Goal: Information Seeking & Learning: Learn about a topic

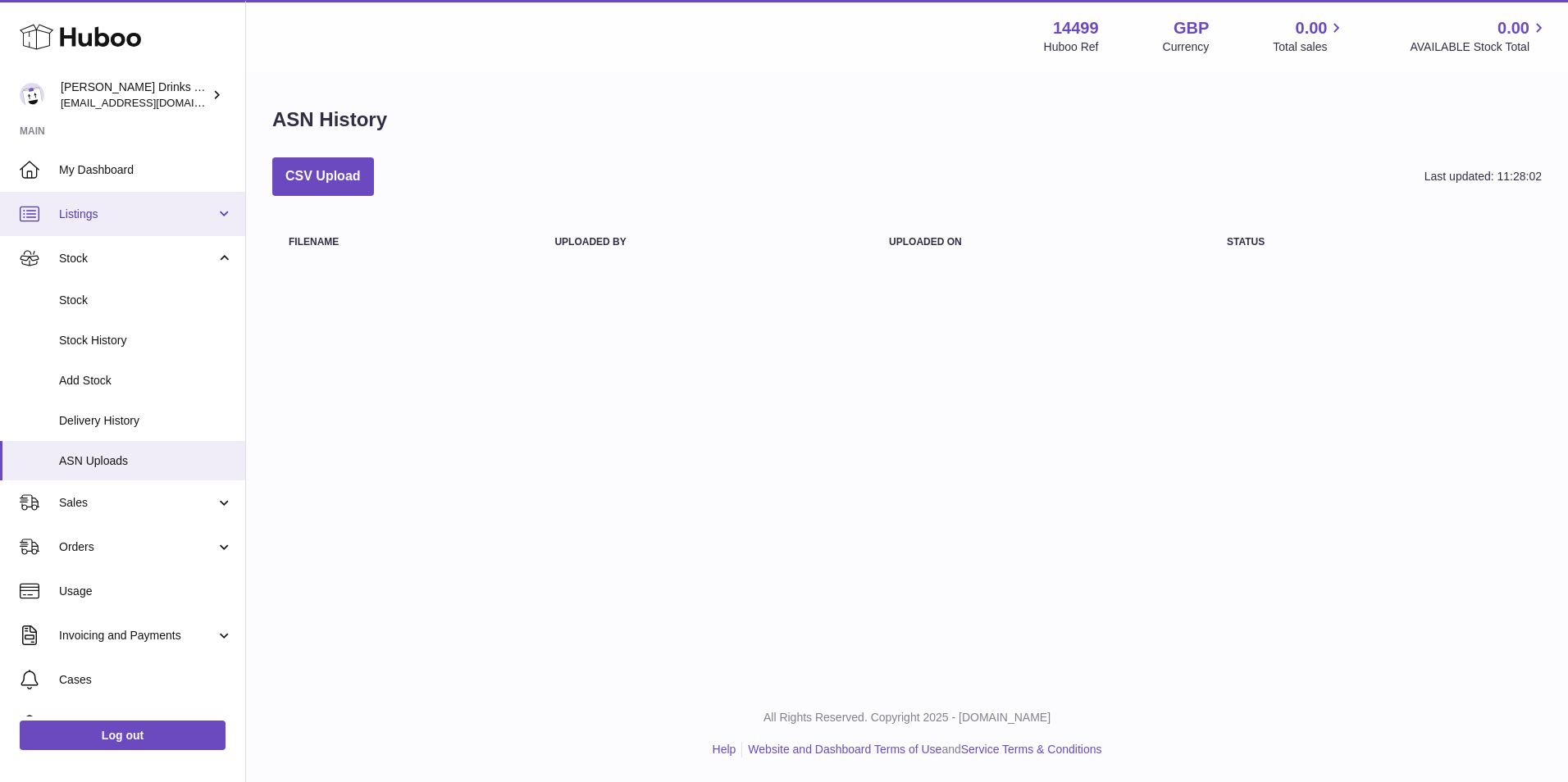
click at [151, 229] on link "Listings" at bounding box center [122, 214] width 245 height 44
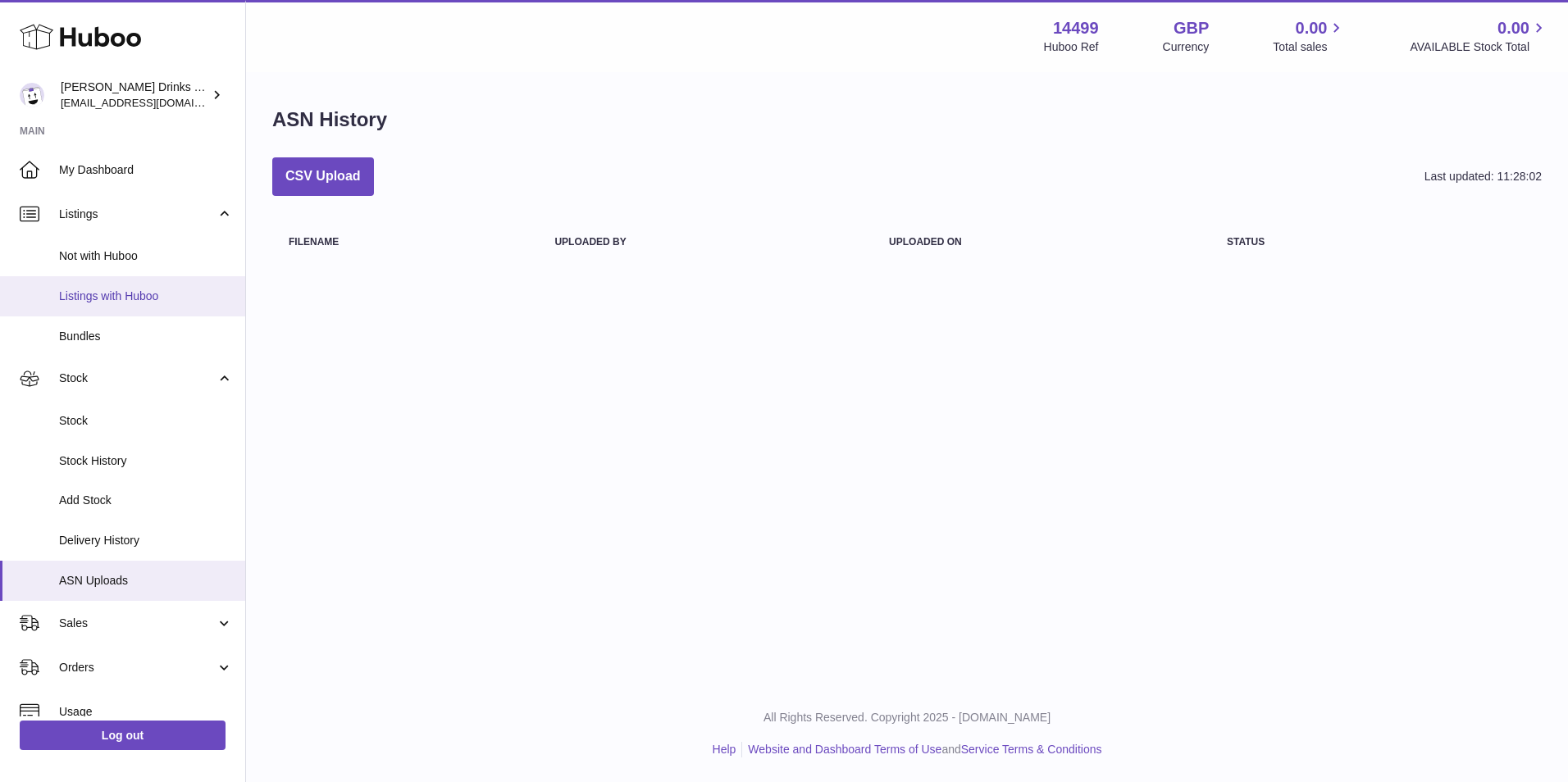
click at [160, 281] on link "Listings with Huboo" at bounding box center [122, 296] width 245 height 40
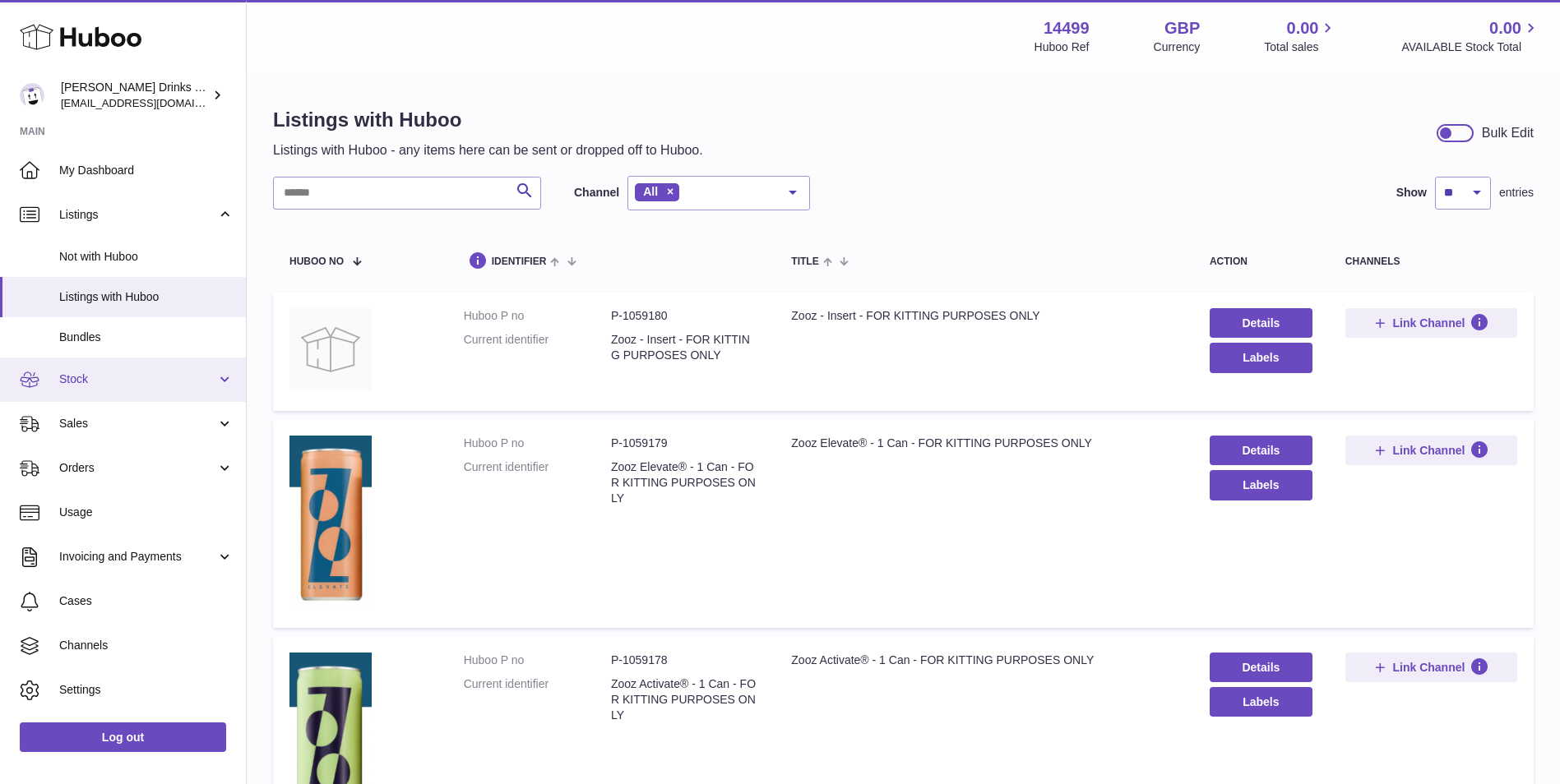
click at [176, 388] on link "Stock" at bounding box center [122, 380] width 245 height 44
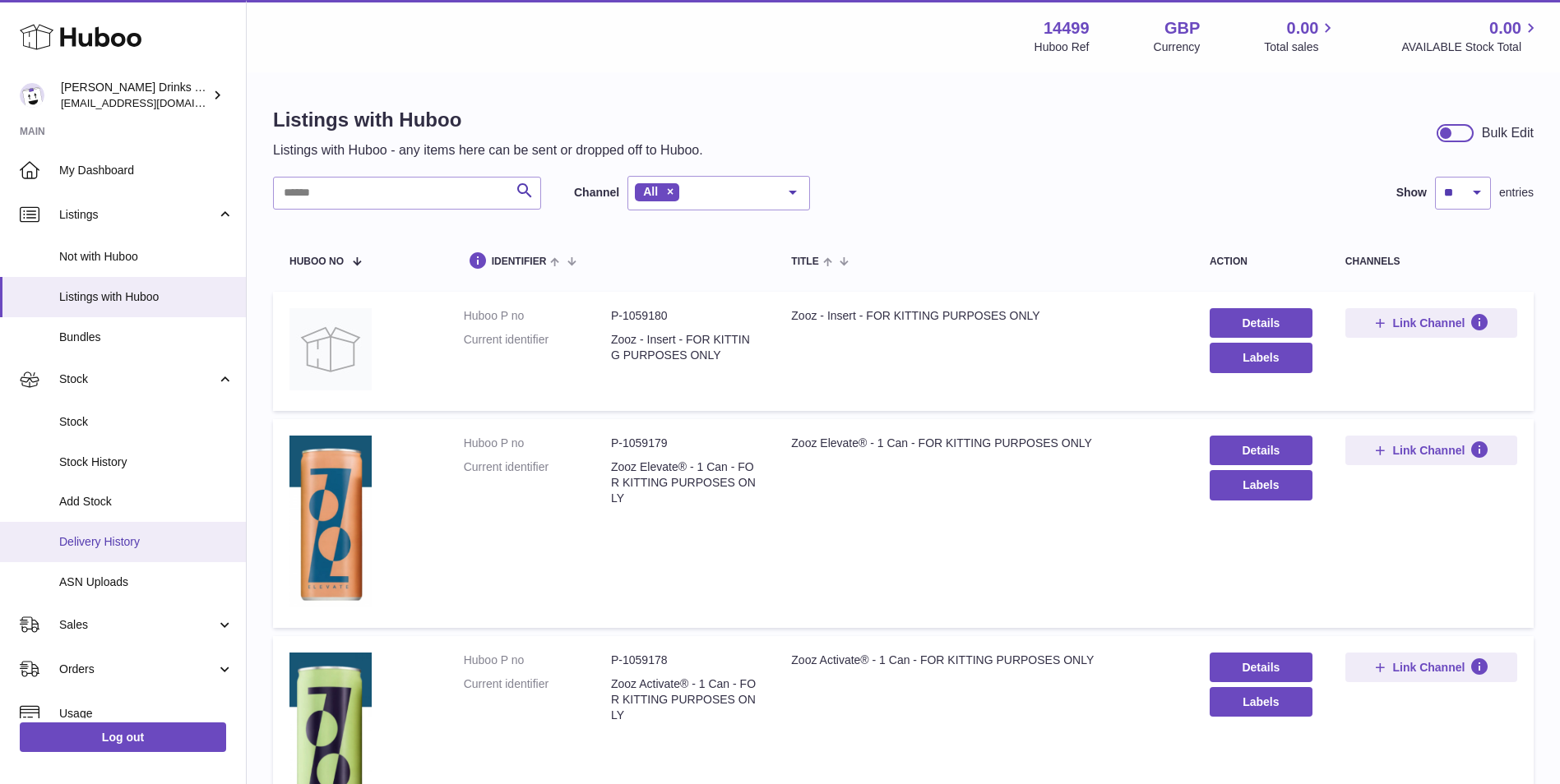
click at [164, 548] on span "Delivery History" at bounding box center [146, 541] width 175 height 16
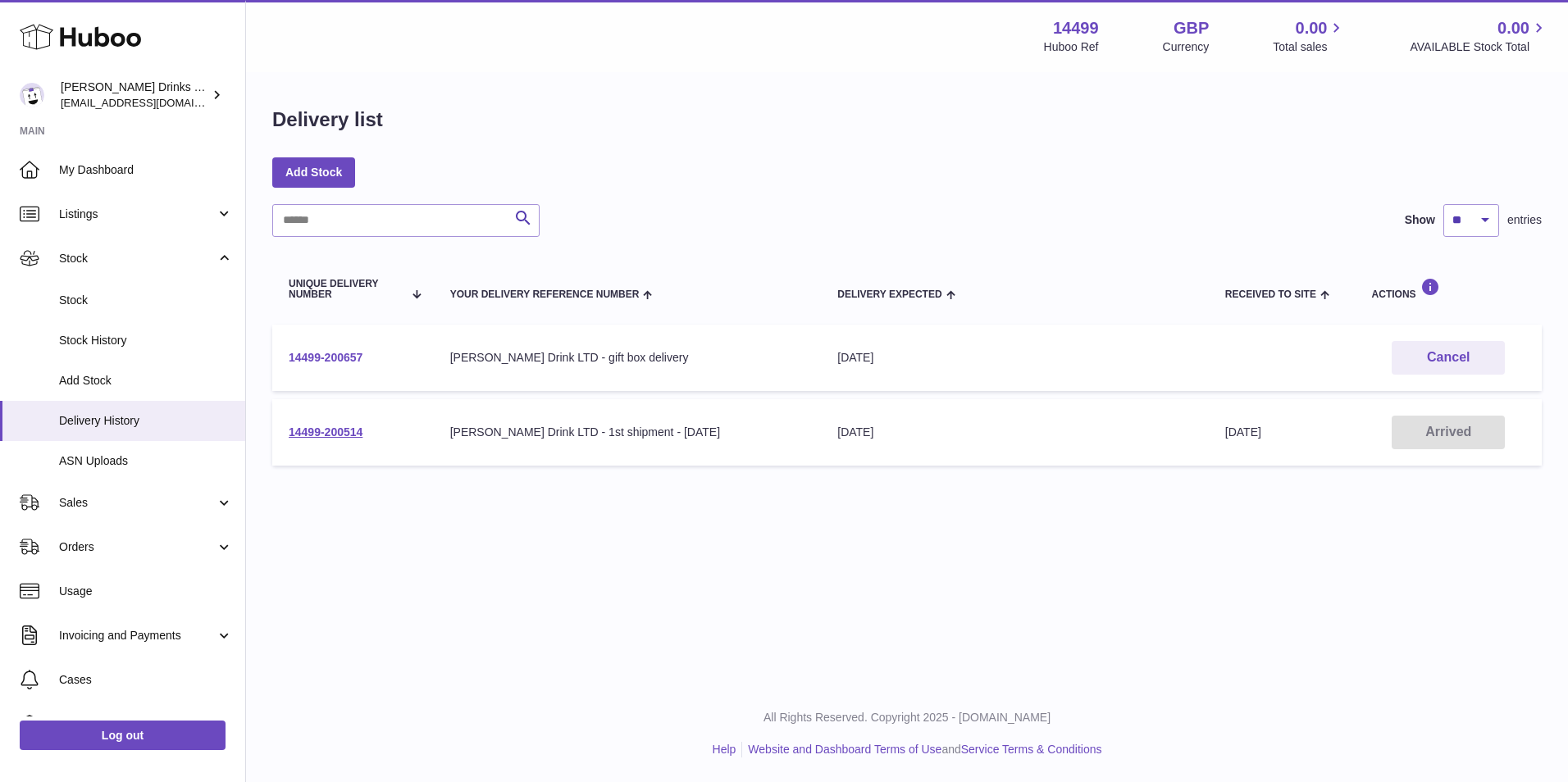
click at [331, 356] on link "14499-200657" at bounding box center [326, 358] width 73 height 13
click at [323, 428] on link "14499-200514" at bounding box center [326, 432] width 73 height 13
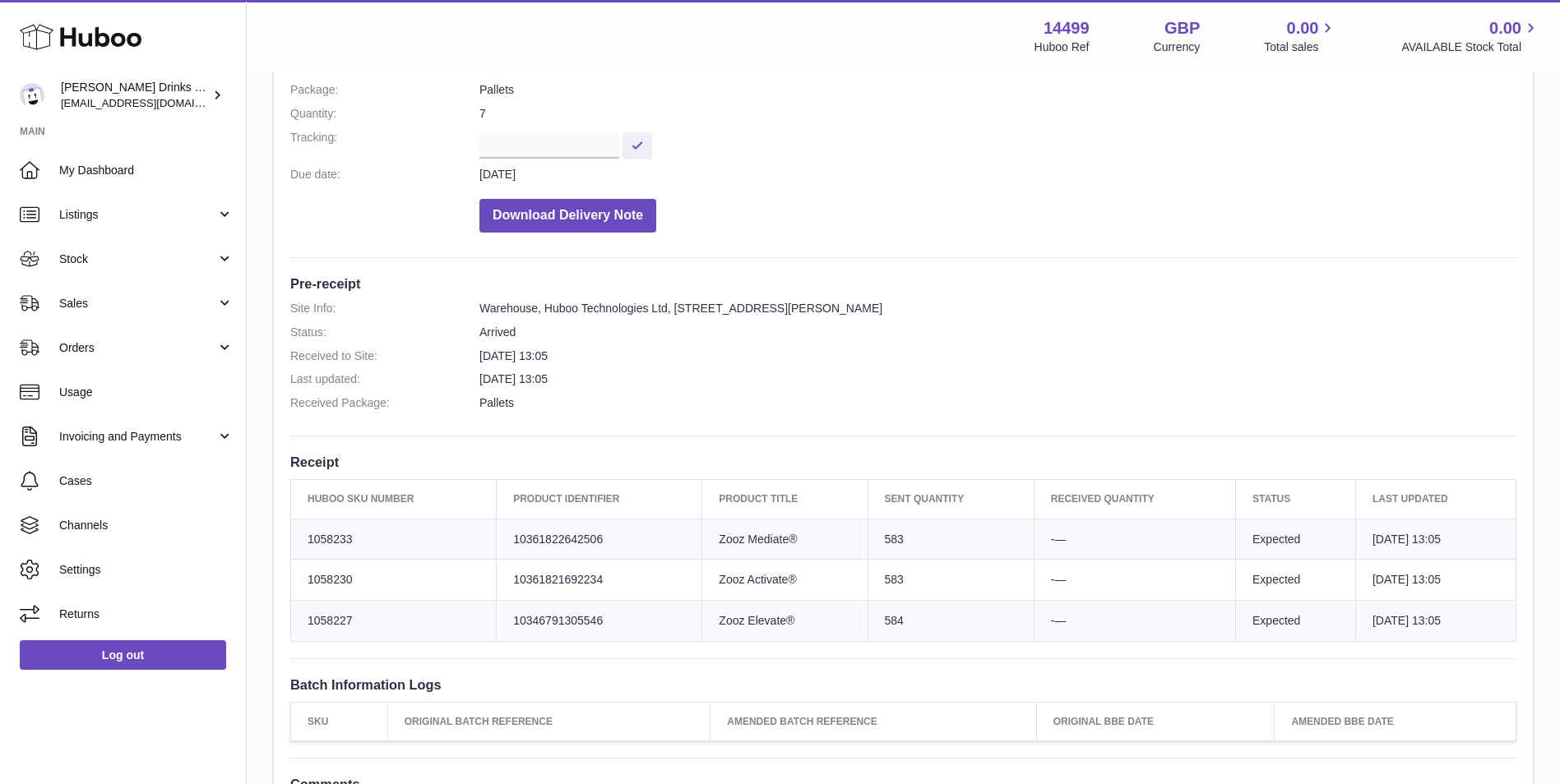
scroll to position [411, 0]
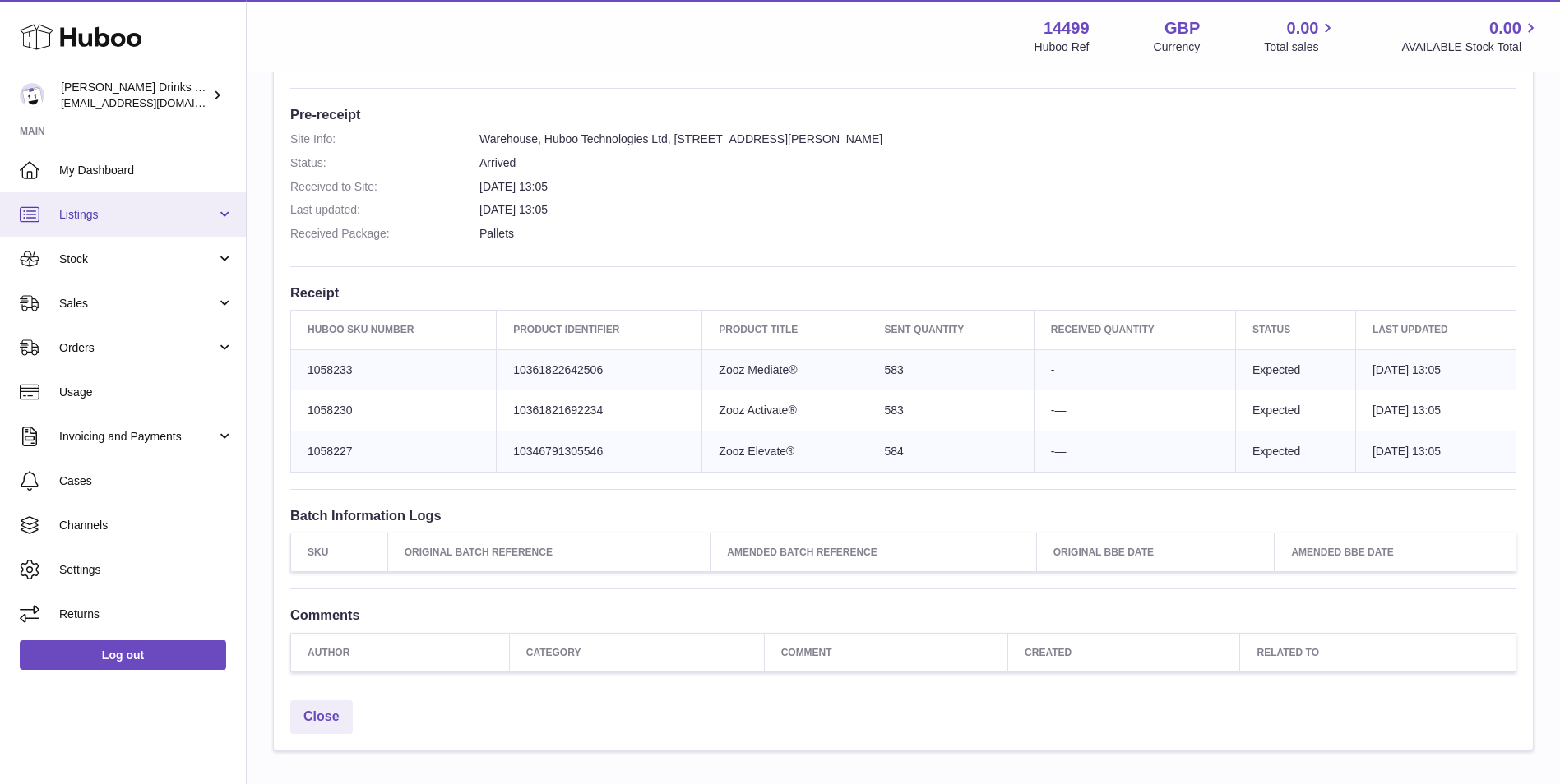
click at [129, 209] on span "Listings" at bounding box center [137, 214] width 157 height 16
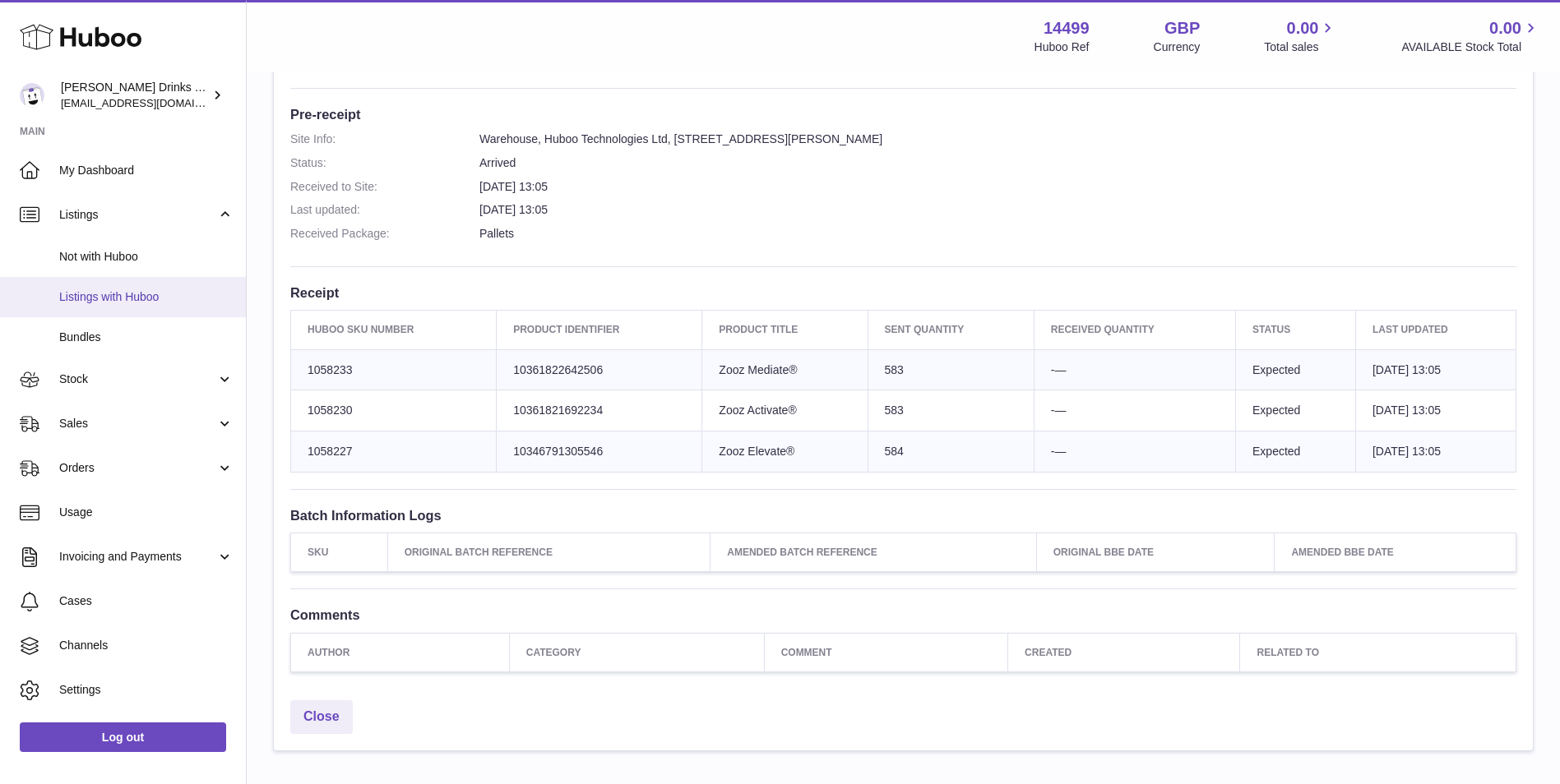
click at [140, 300] on span "Listings with Huboo" at bounding box center [146, 297] width 175 height 16
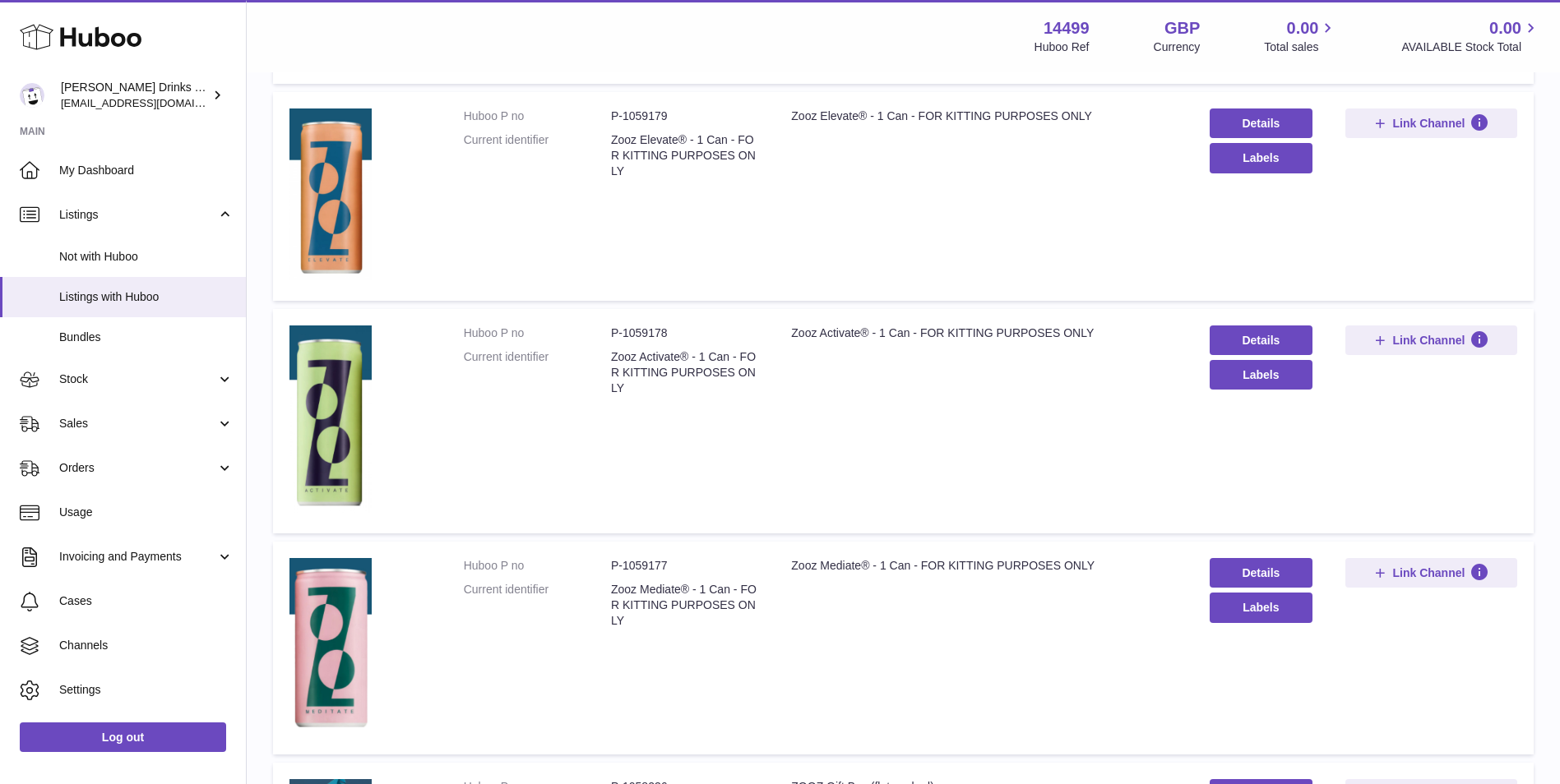
scroll to position [411, 0]
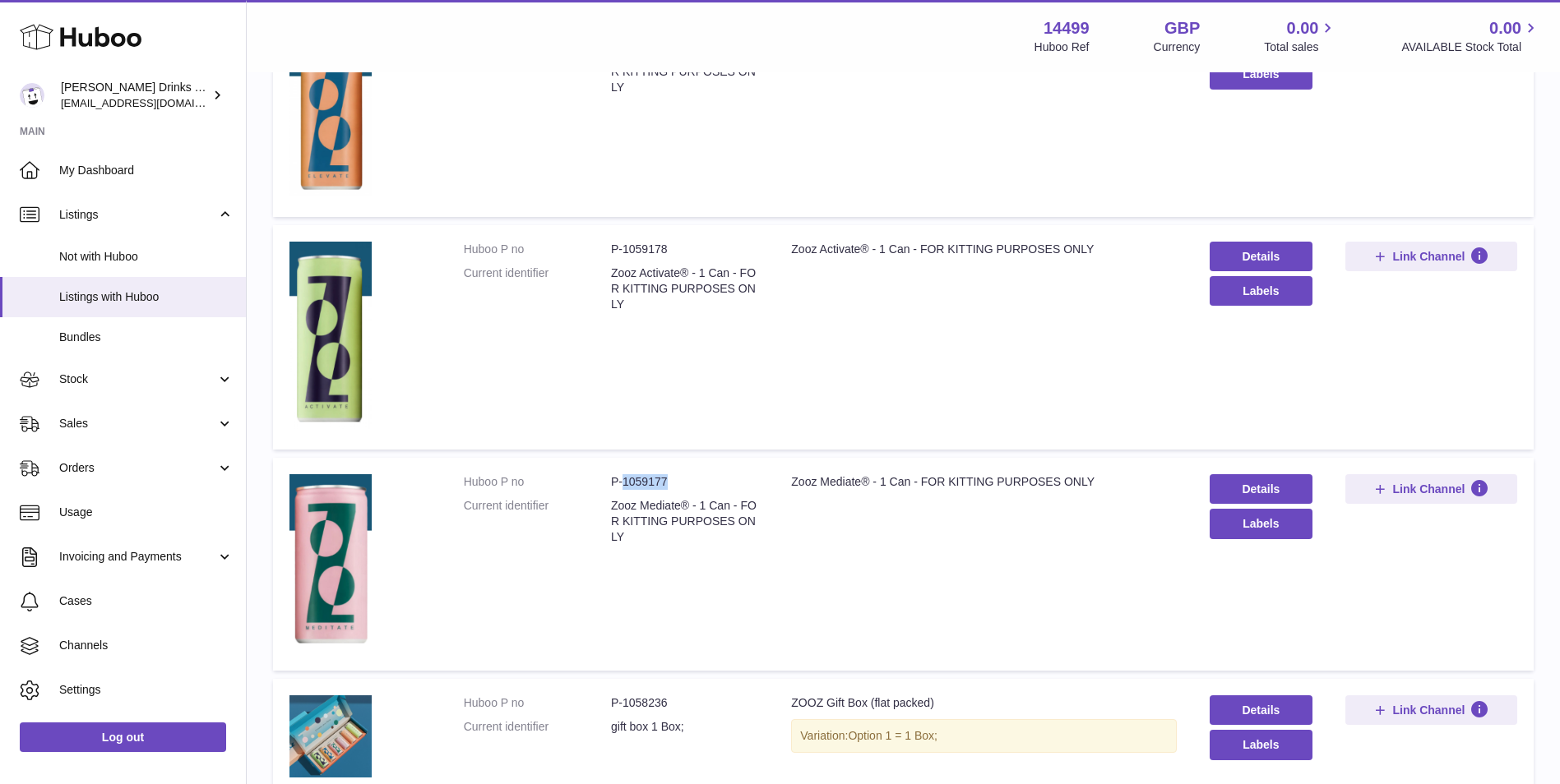
drag, startPoint x: 720, startPoint y: 477, endPoint x: 624, endPoint y: 492, distance: 97.2
click at [624, 492] on dl "Huboo P no P-1059177 Current identifier Zooz Mediate® - 1 Can - FOR KITTING PUR…" at bounding box center [610, 514] width 295 height 79
copy dd "1059177"
drag, startPoint x: 159, startPoint y: 386, endPoint x: 159, endPoint y: 403, distance: 17.0
click at [159, 386] on span "Stock" at bounding box center [137, 379] width 157 height 16
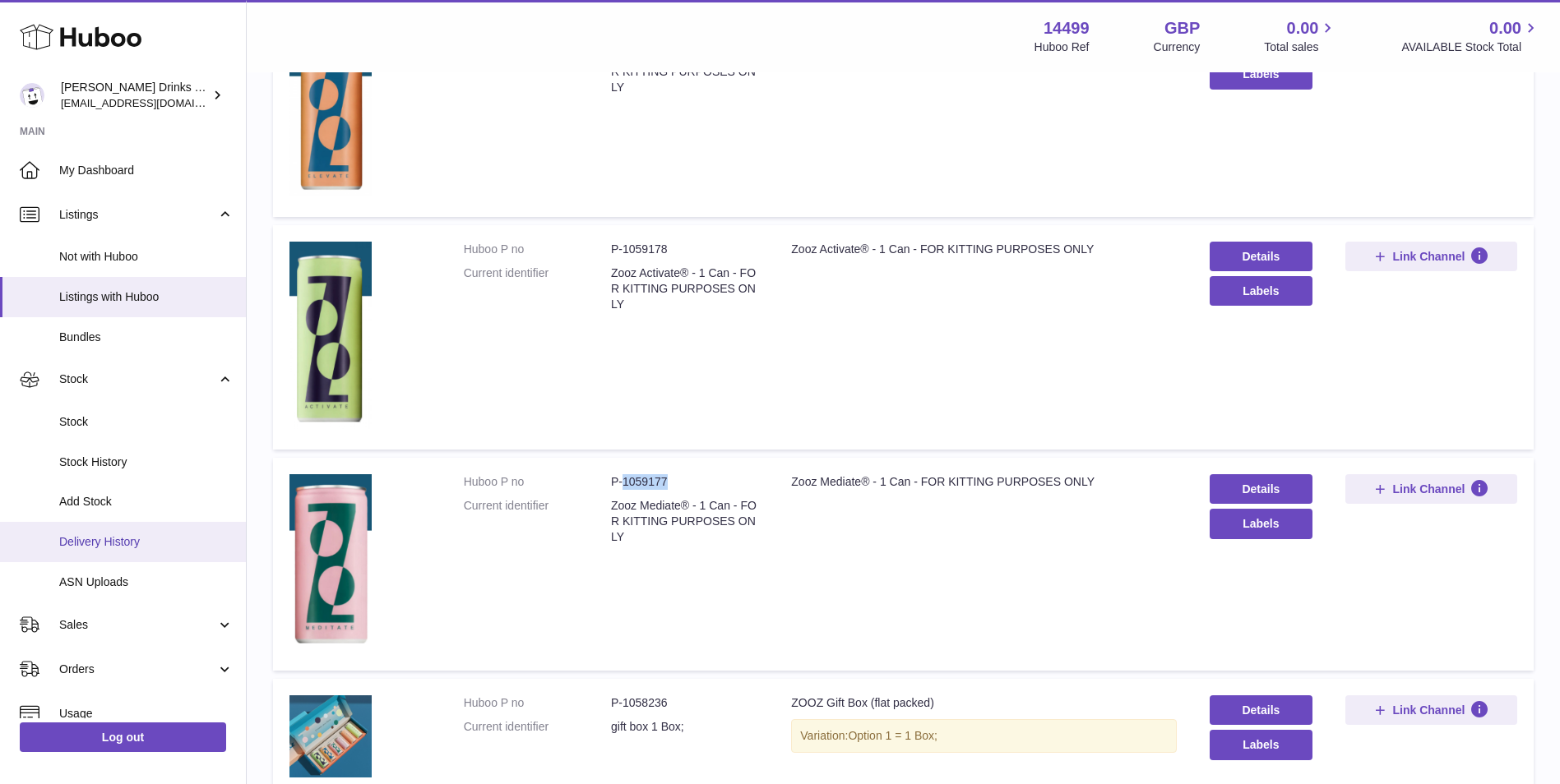
click at [156, 533] on link "Delivery History" at bounding box center [122, 542] width 245 height 40
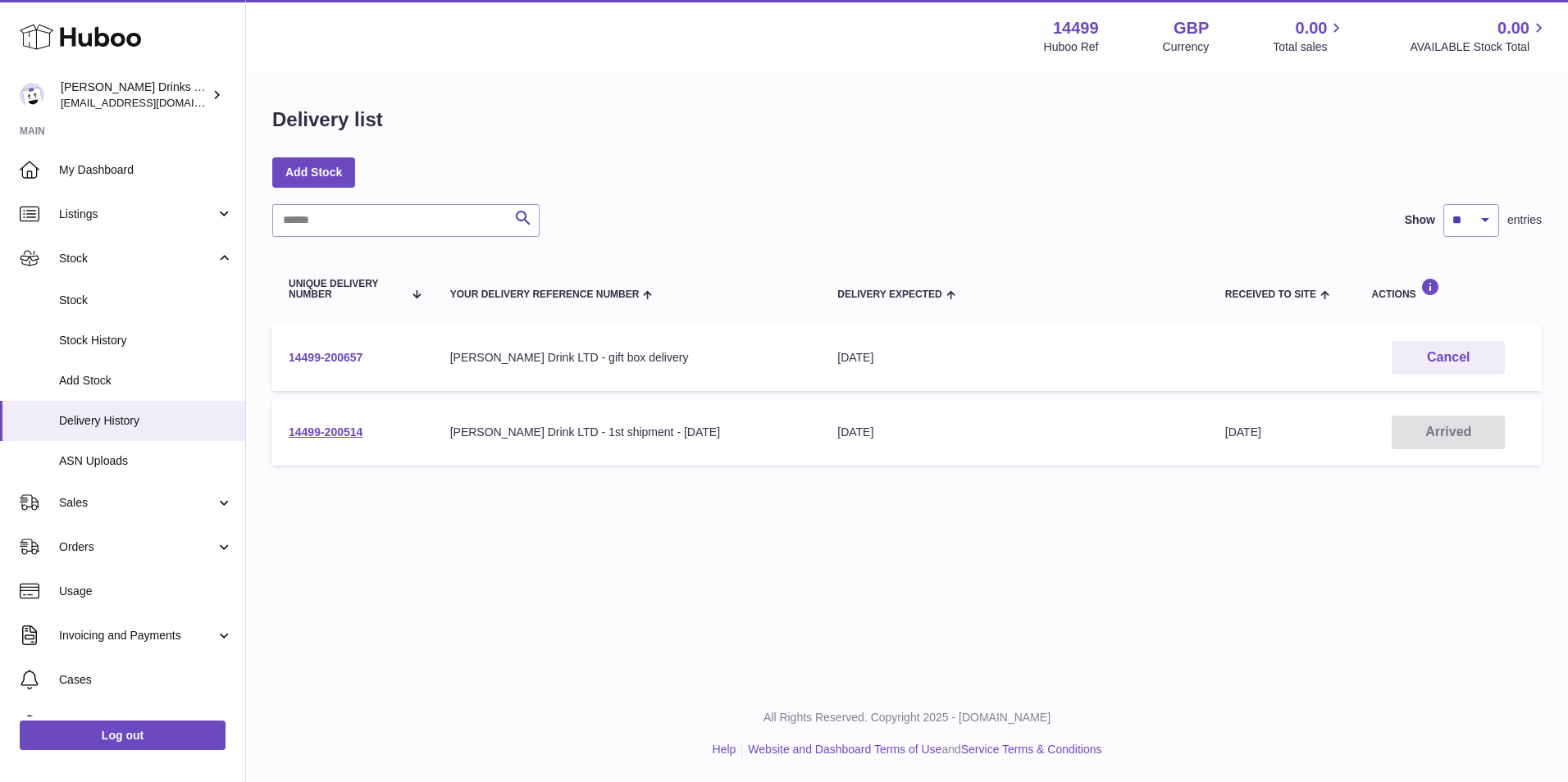
click at [326, 360] on link "14499-200657" at bounding box center [326, 358] width 73 height 13
click at [572, 584] on div "Menu Huboo 14499 Huboo Ref GBP Currency 0.00 Total sales 0.00 AVAILABLE Stock T…" at bounding box center [907, 343] width 1322 height 686
click at [335, 435] on link "14499-200514" at bounding box center [326, 432] width 73 height 13
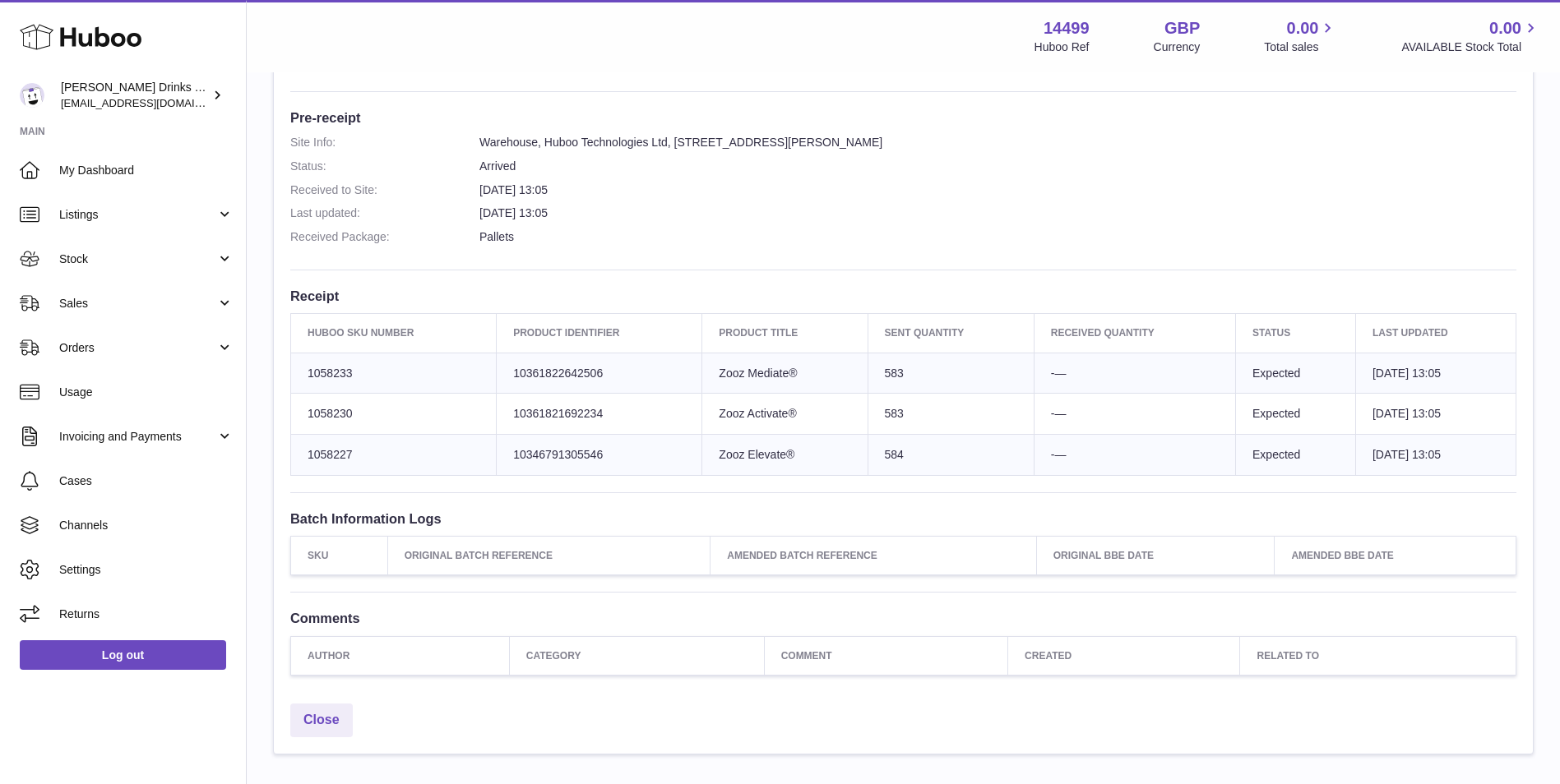
scroll to position [411, 0]
click at [95, 207] on span "Listings" at bounding box center [137, 214] width 157 height 16
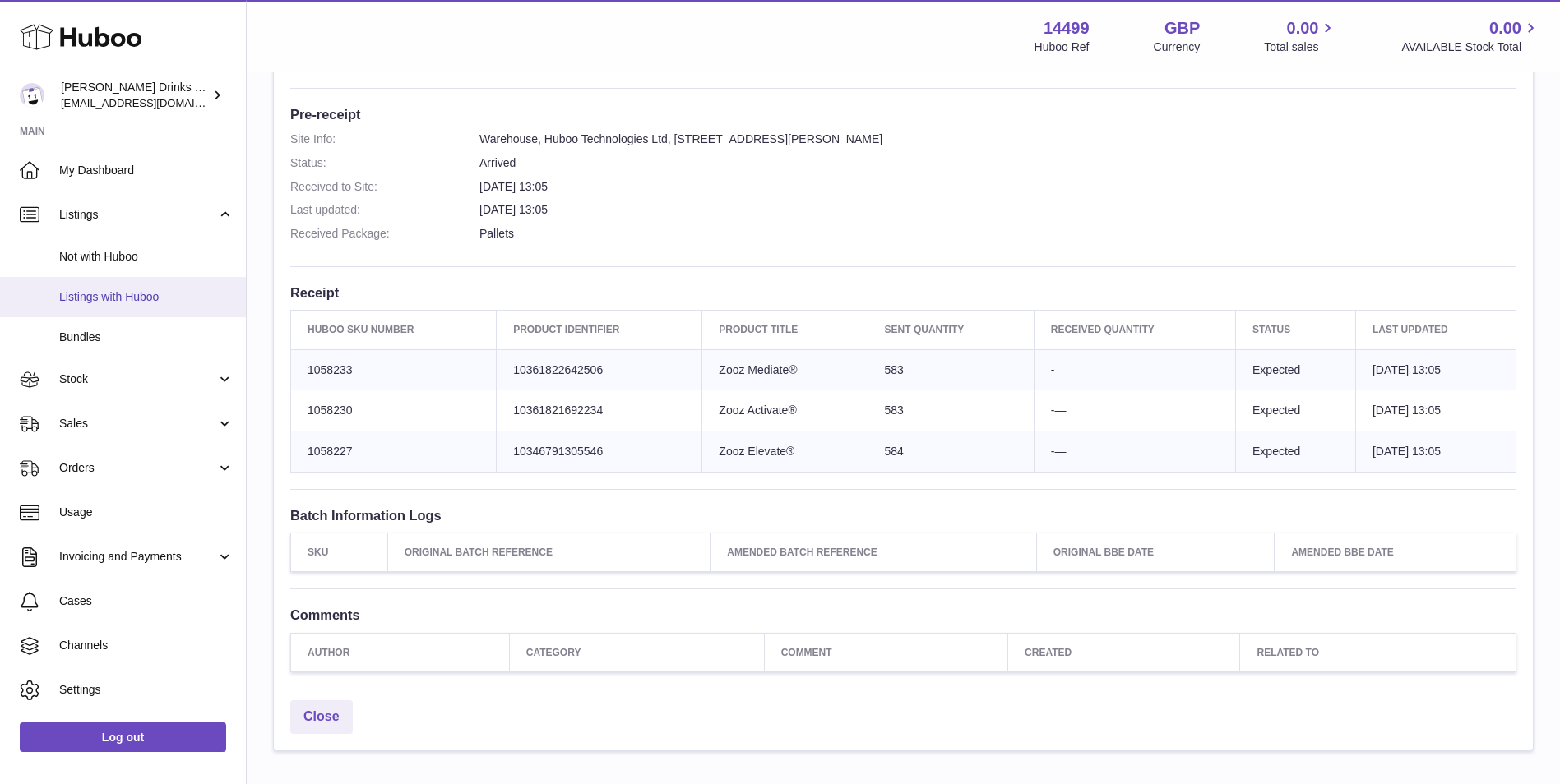
click at [108, 295] on span "Listings with Huboo" at bounding box center [146, 297] width 175 height 16
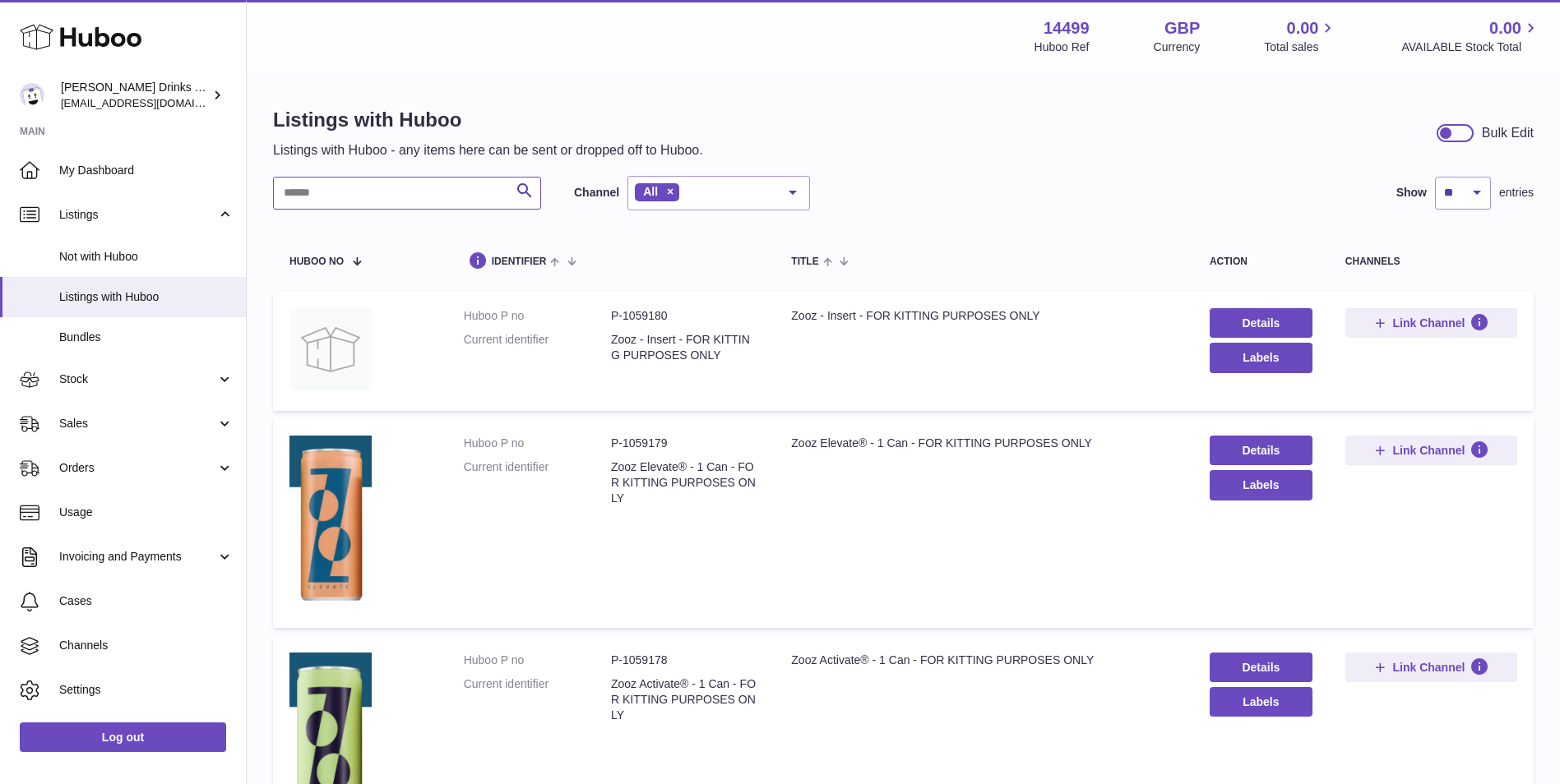
click at [416, 205] on input "text" at bounding box center [407, 193] width 268 height 33
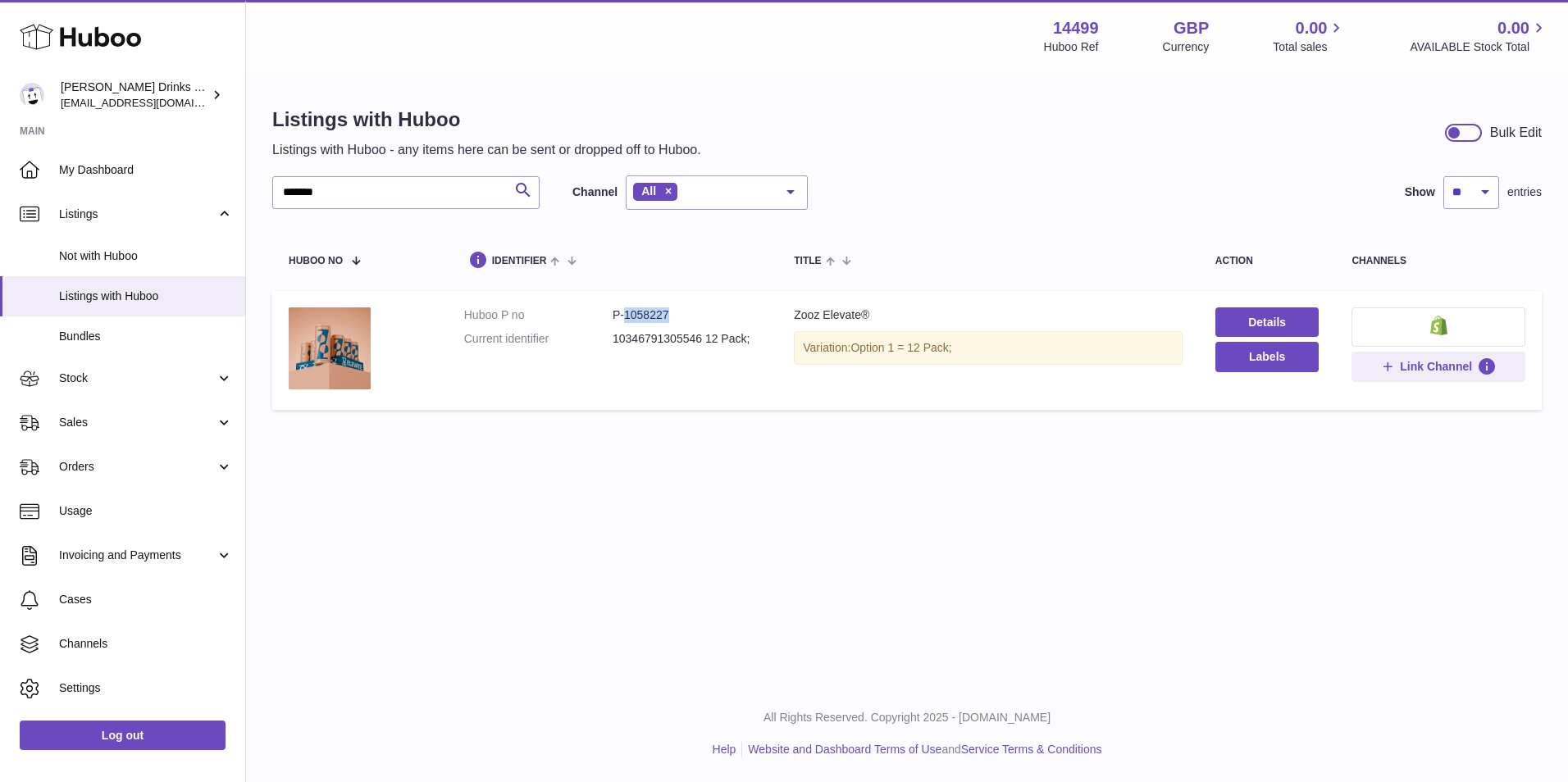
drag, startPoint x: 680, startPoint y: 314, endPoint x: 625, endPoint y: 322, distance: 55.6
click at [625, 322] on dd "P-1058227" at bounding box center [687, 314] width 149 height 16
copy dd "1058227"
click at [470, 182] on input "*******" at bounding box center [406, 193] width 268 height 33
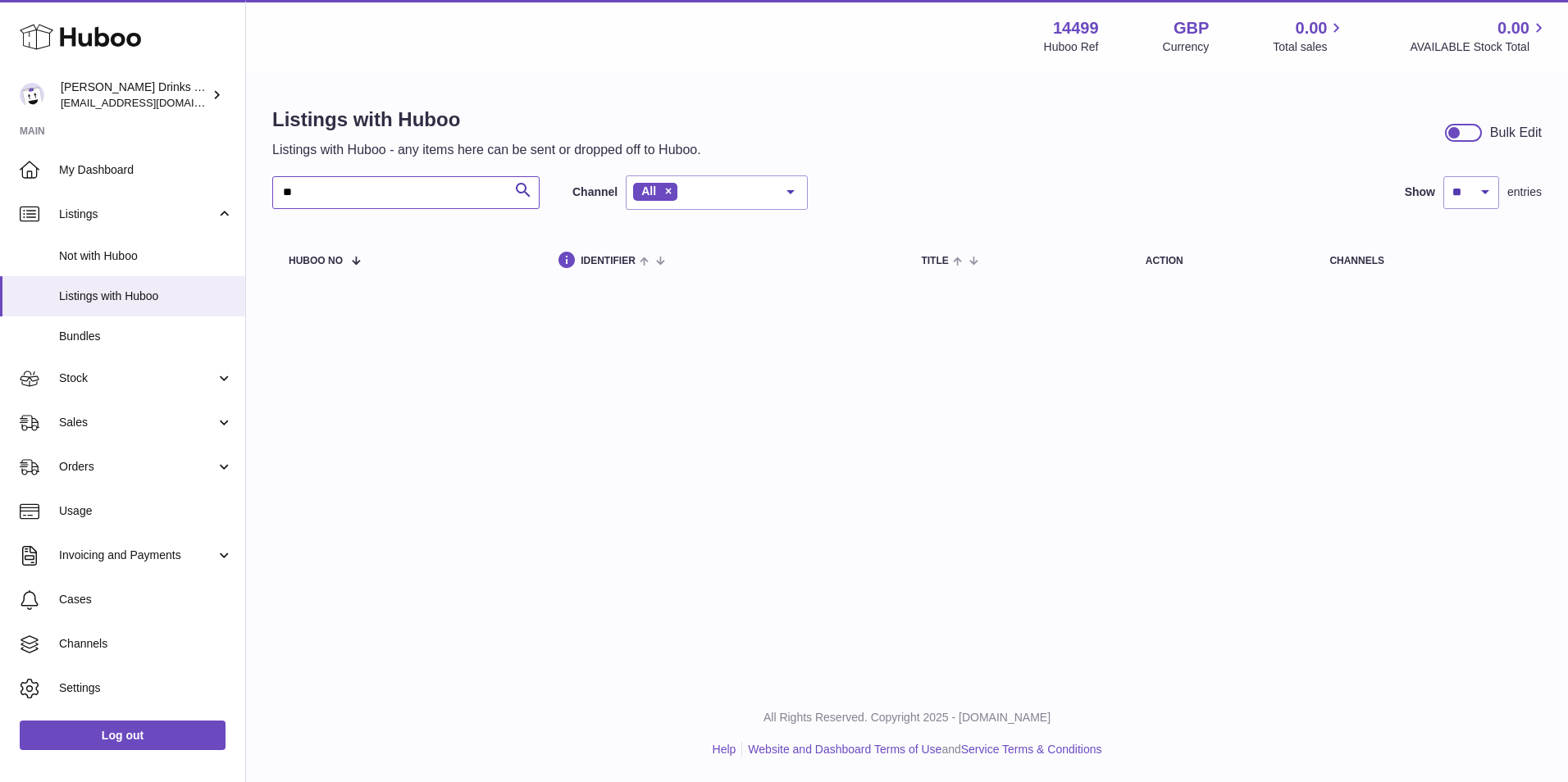
type input "*"
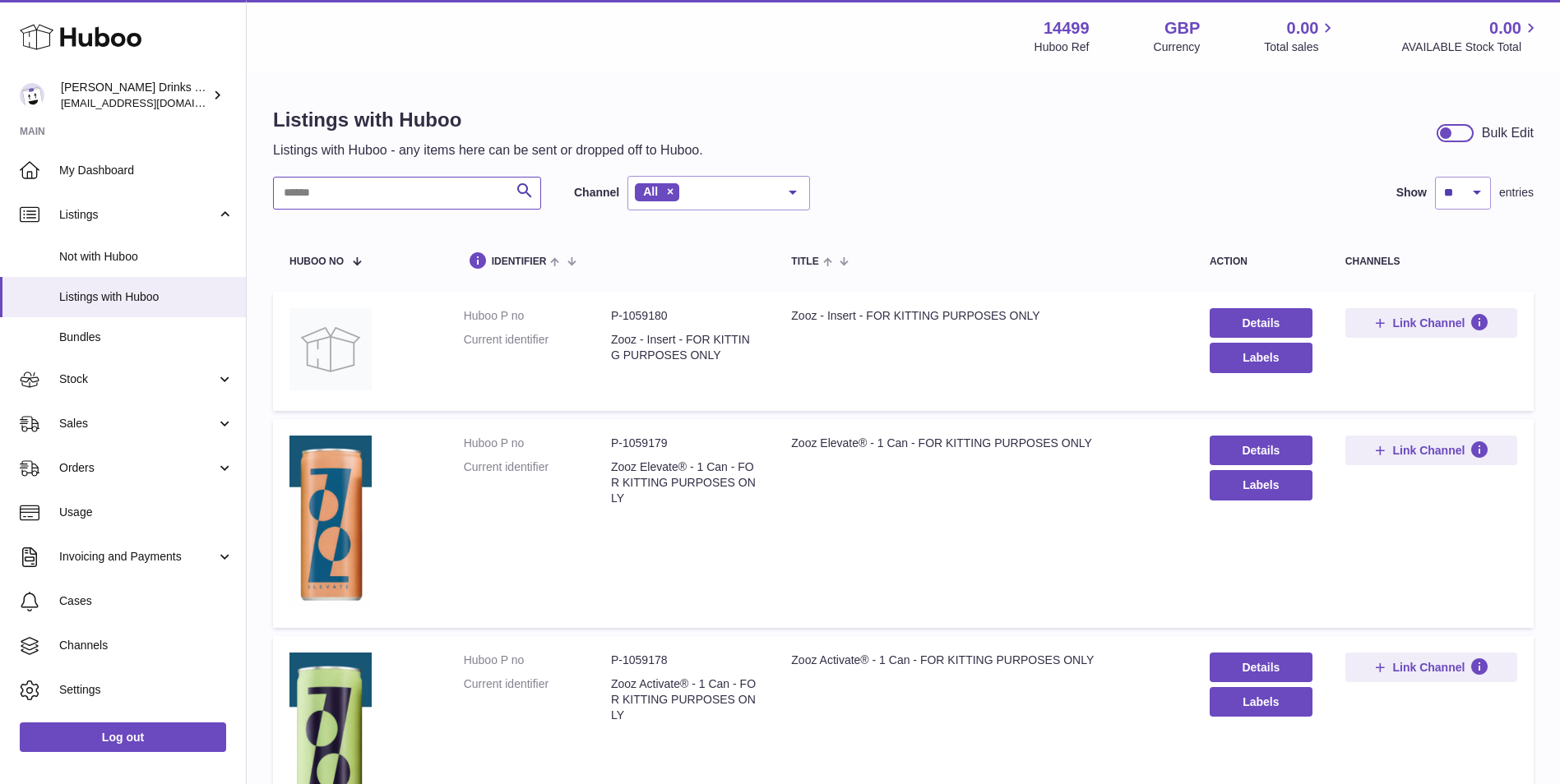
click at [453, 185] on input "text" at bounding box center [407, 193] width 268 height 33
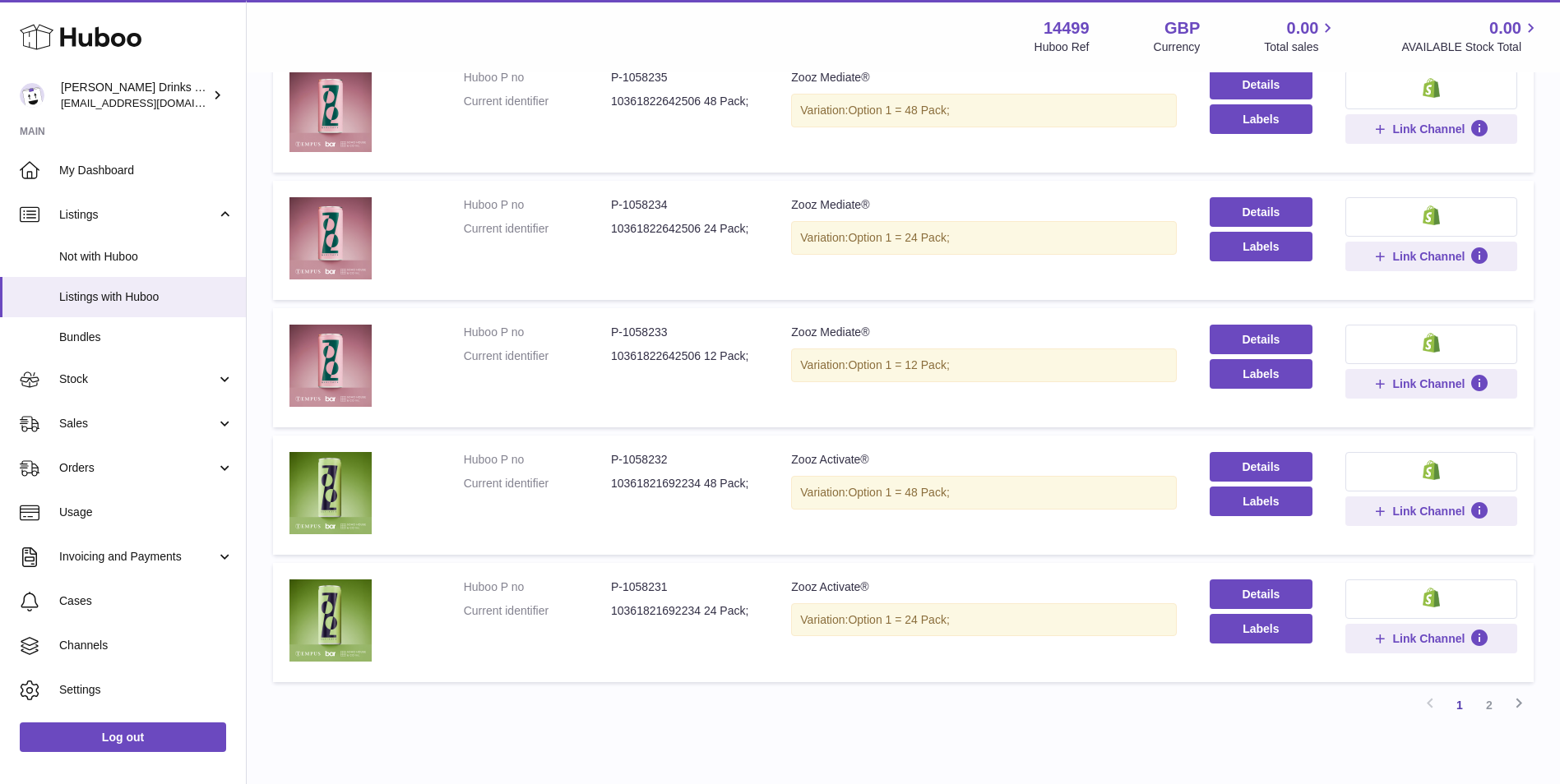
scroll to position [1242, 0]
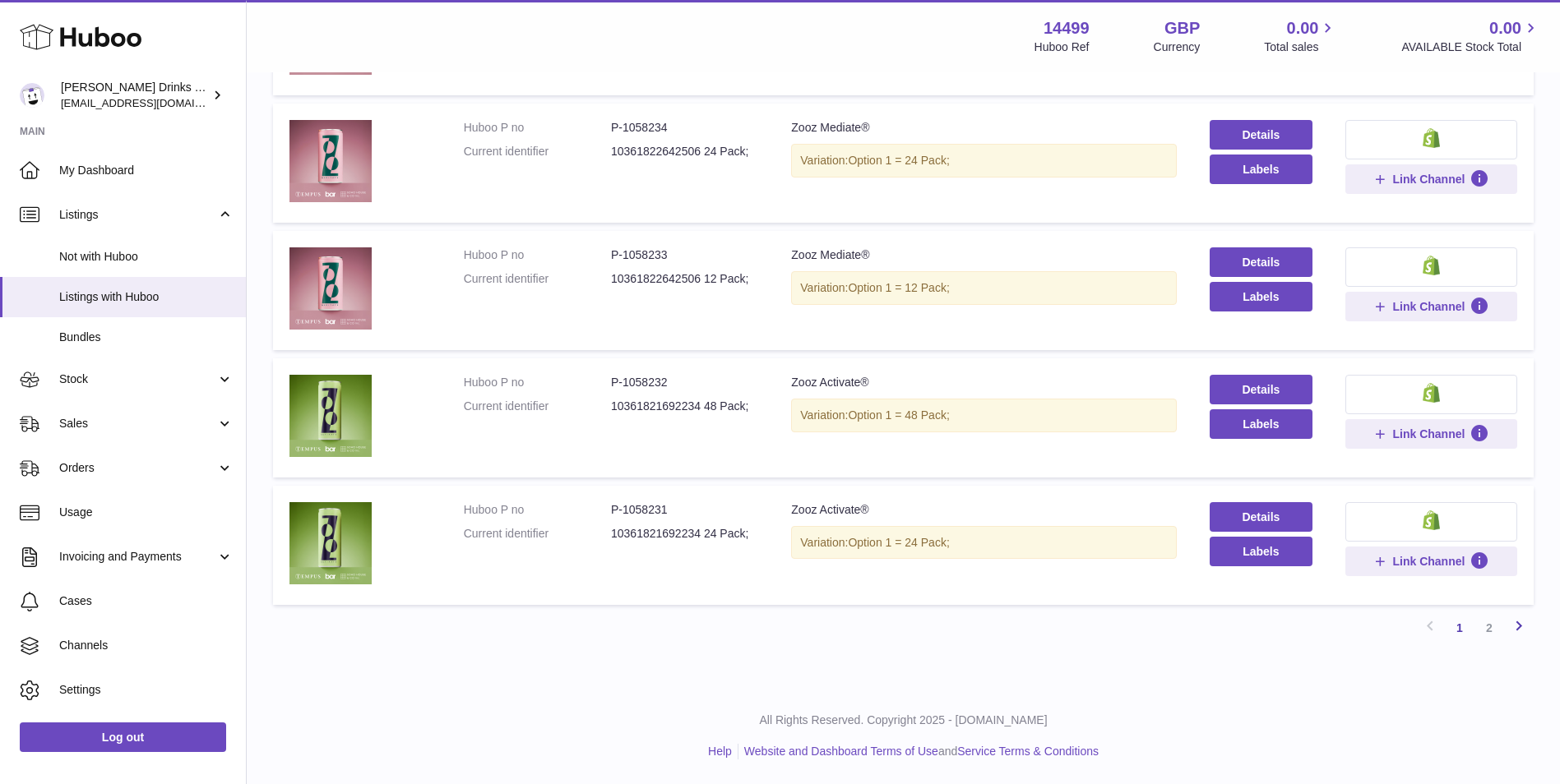
click at [1512, 623] on icon at bounding box center [1518, 626] width 19 height 20
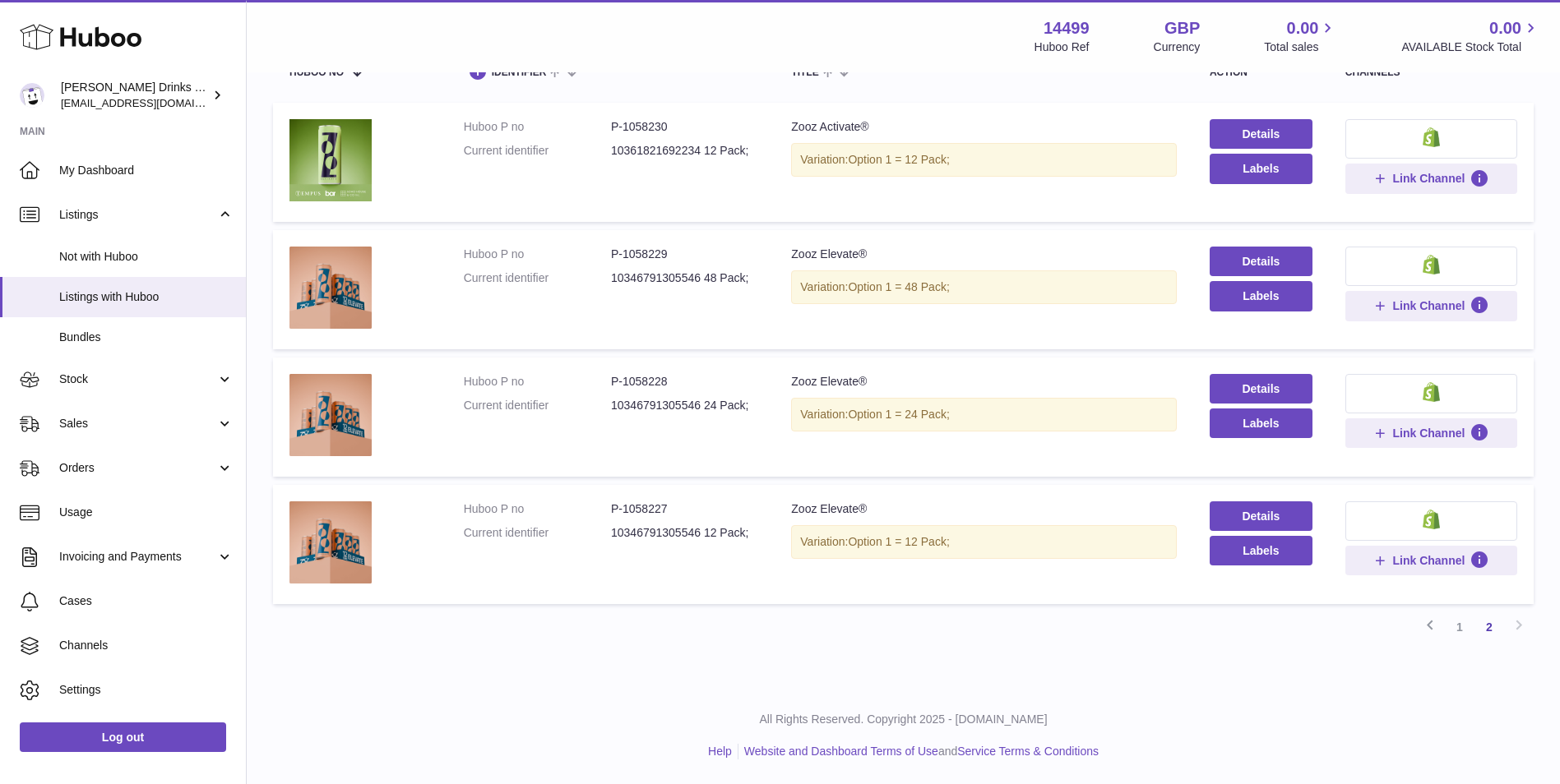
scroll to position [74, 0]
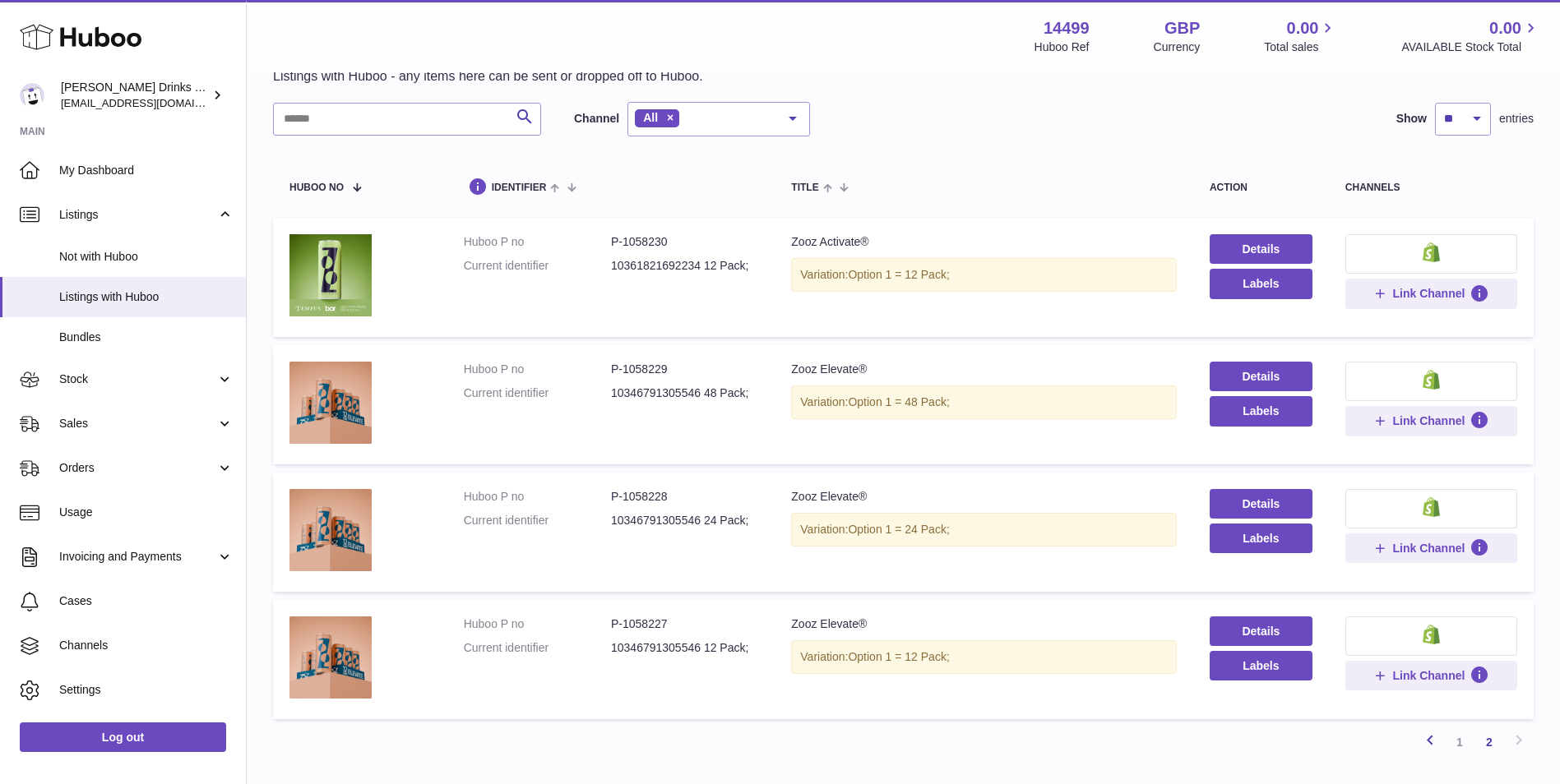
click at [1436, 744] on icon at bounding box center [1429, 740] width 19 height 20
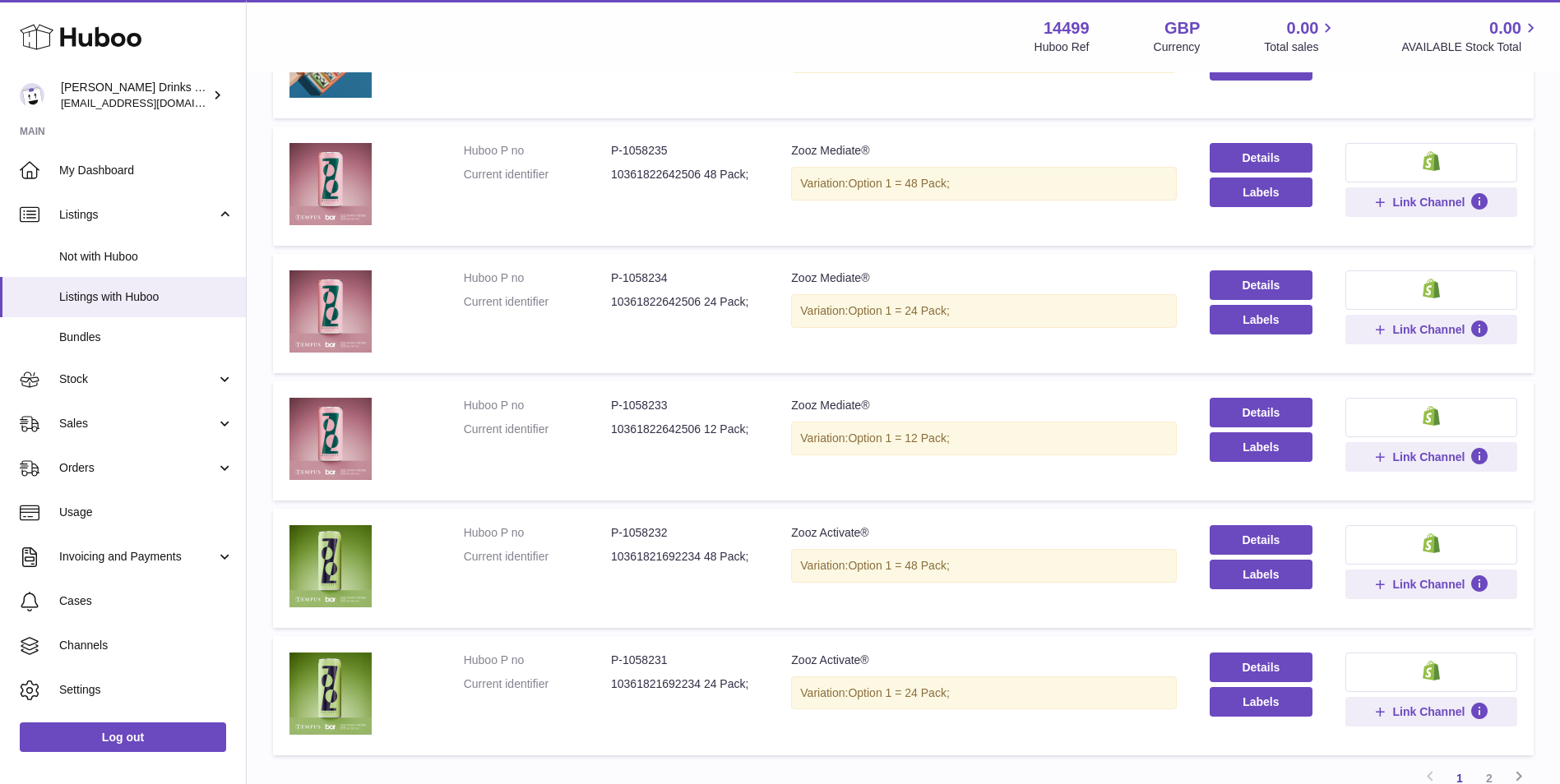
scroll to position [1033, 0]
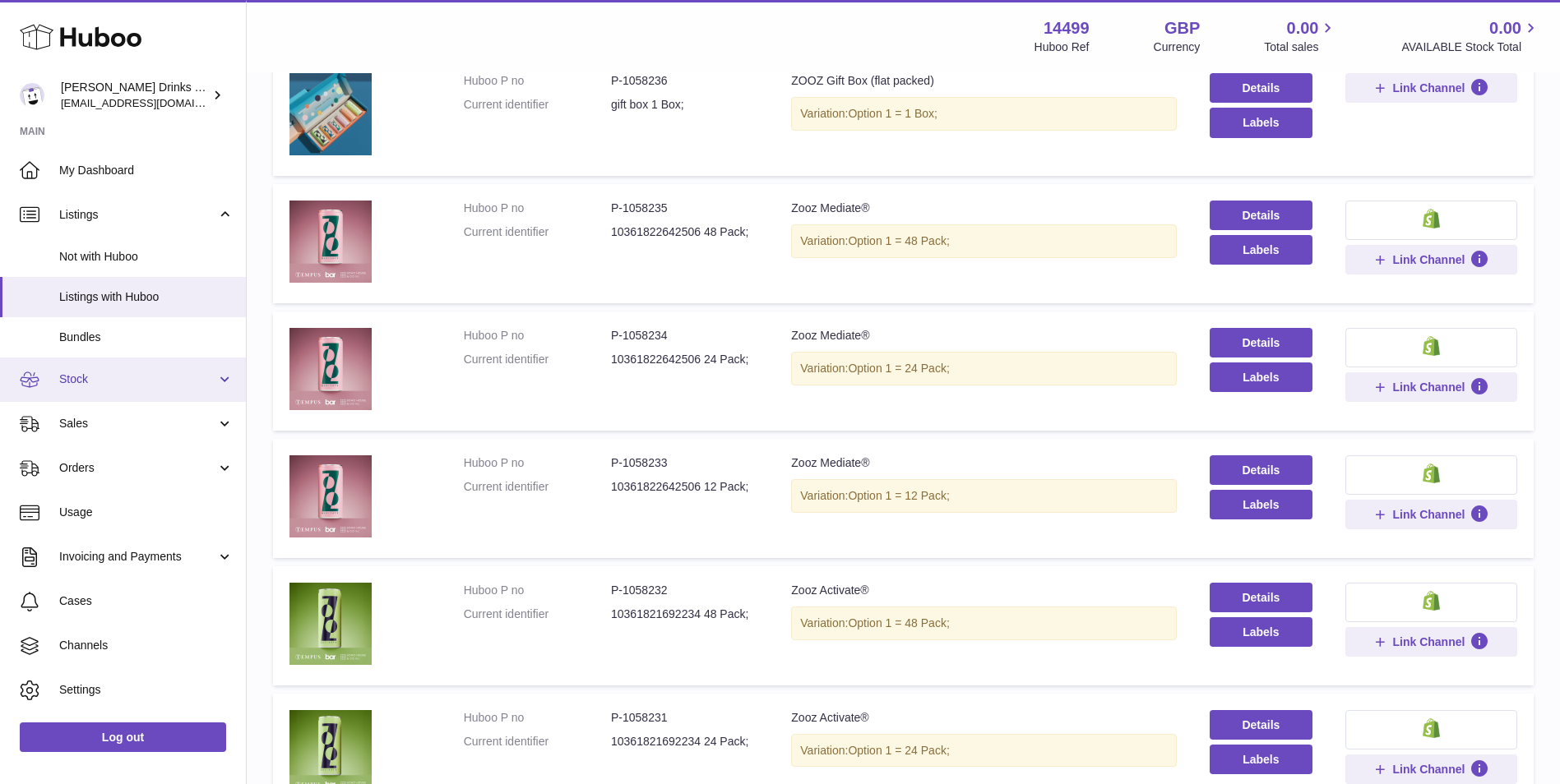
click at [164, 381] on span "Stock" at bounding box center [137, 379] width 157 height 16
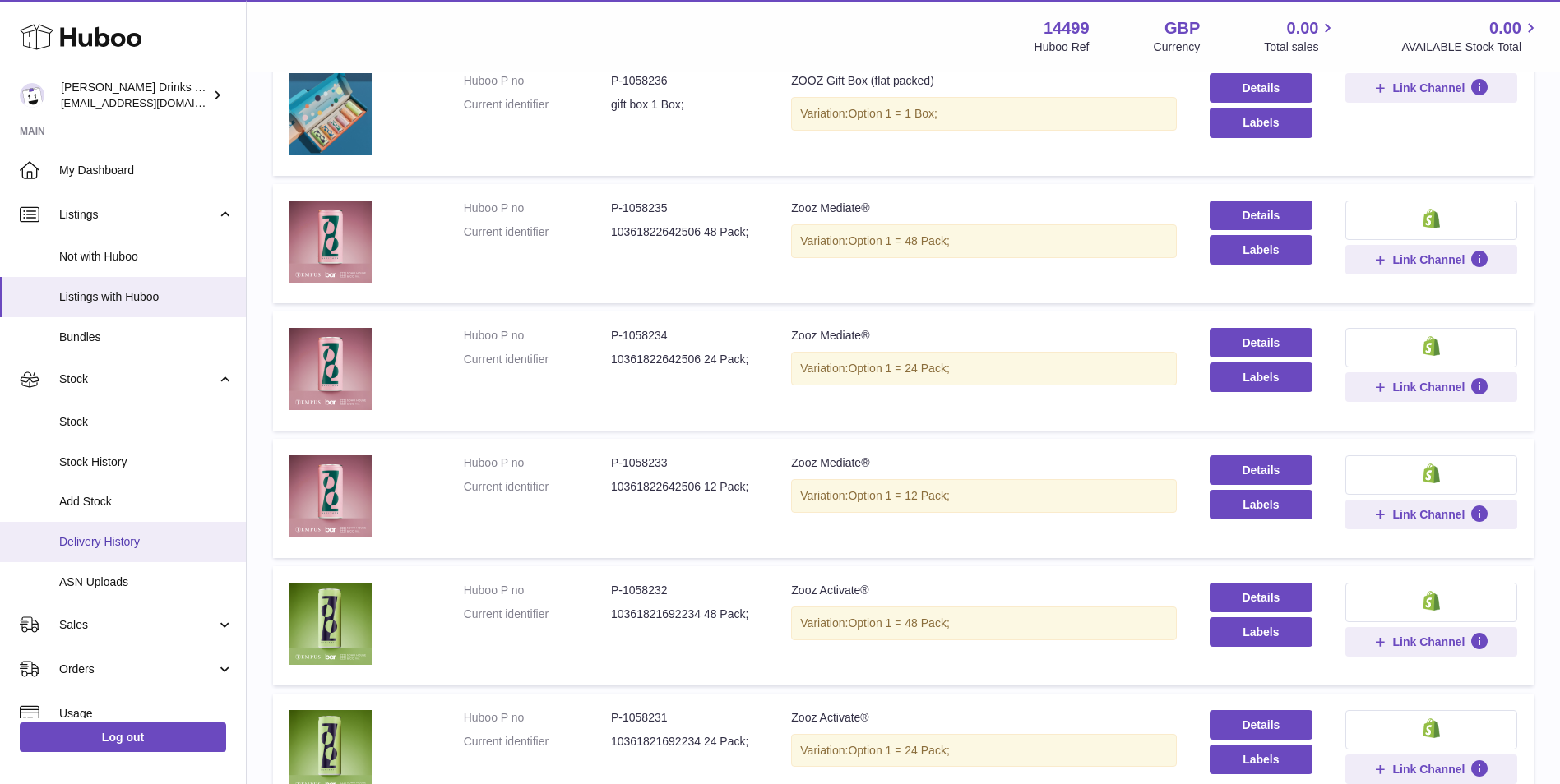
click at [136, 557] on link "Delivery History" at bounding box center [122, 542] width 245 height 40
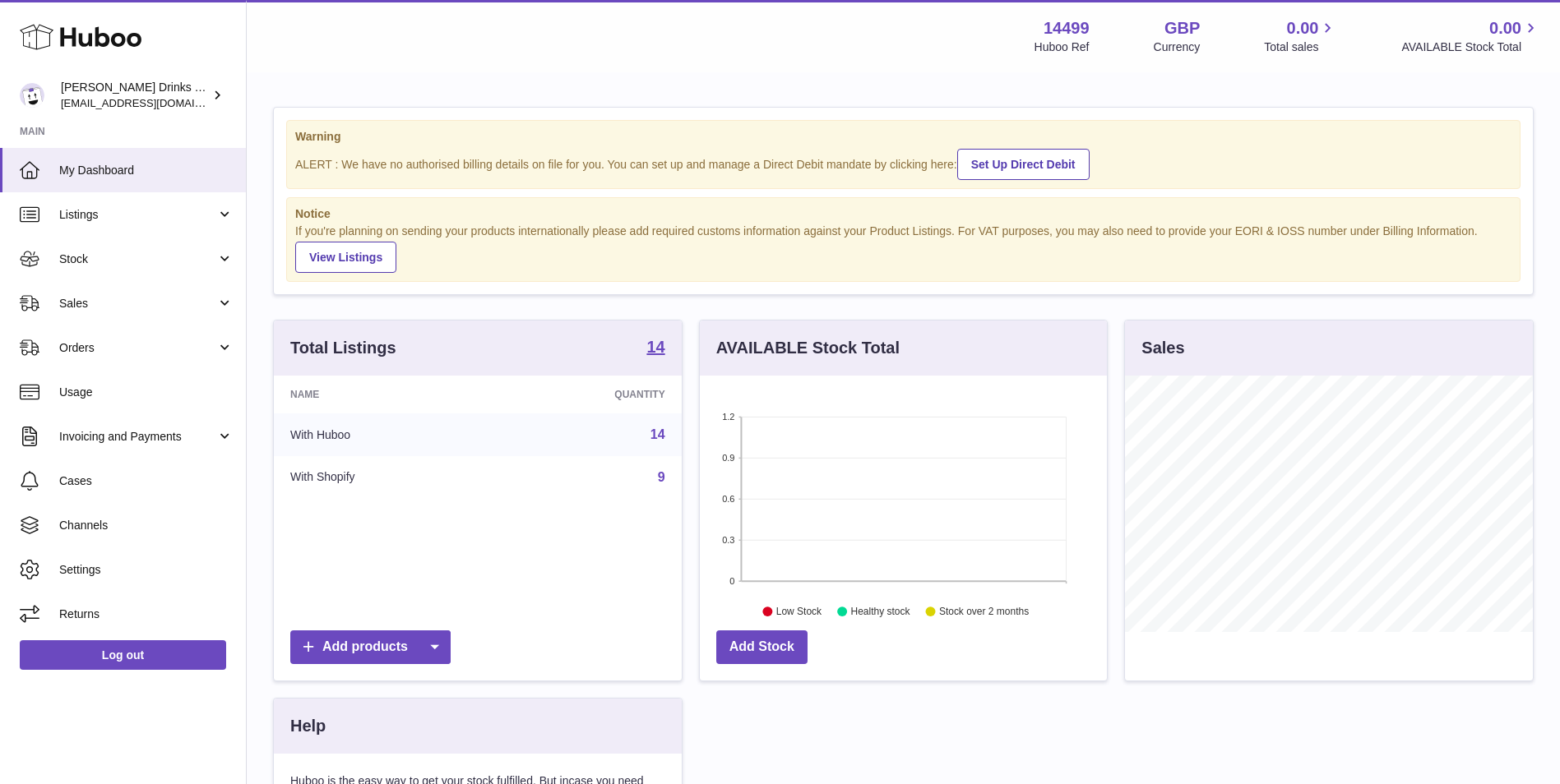
scroll to position [256, 407]
click at [134, 217] on span "Listings" at bounding box center [137, 214] width 157 height 16
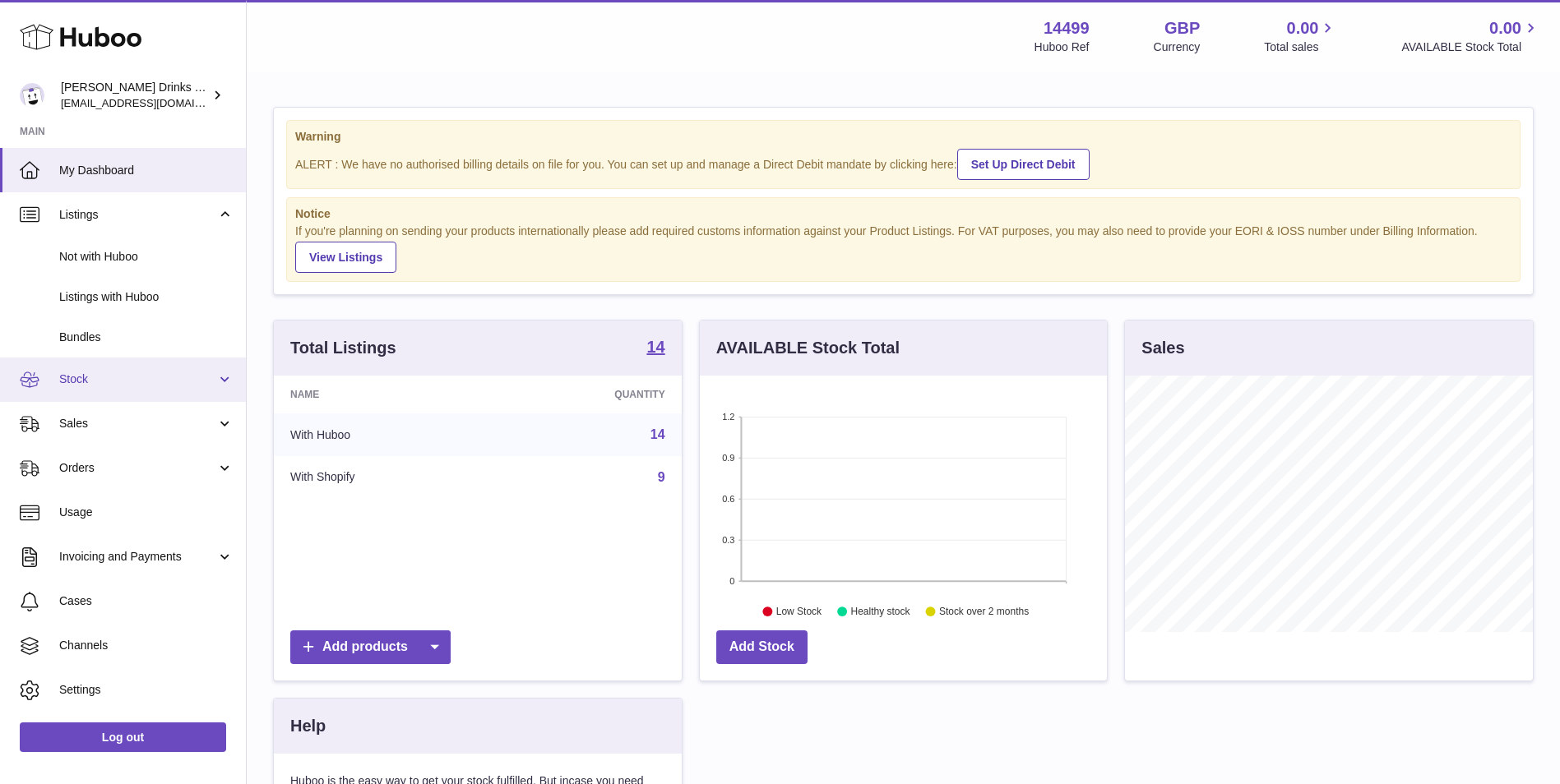
drag, startPoint x: 144, startPoint y: 367, endPoint x: 144, endPoint y: 403, distance: 36.0
click at [144, 368] on link "Stock" at bounding box center [122, 380] width 245 height 44
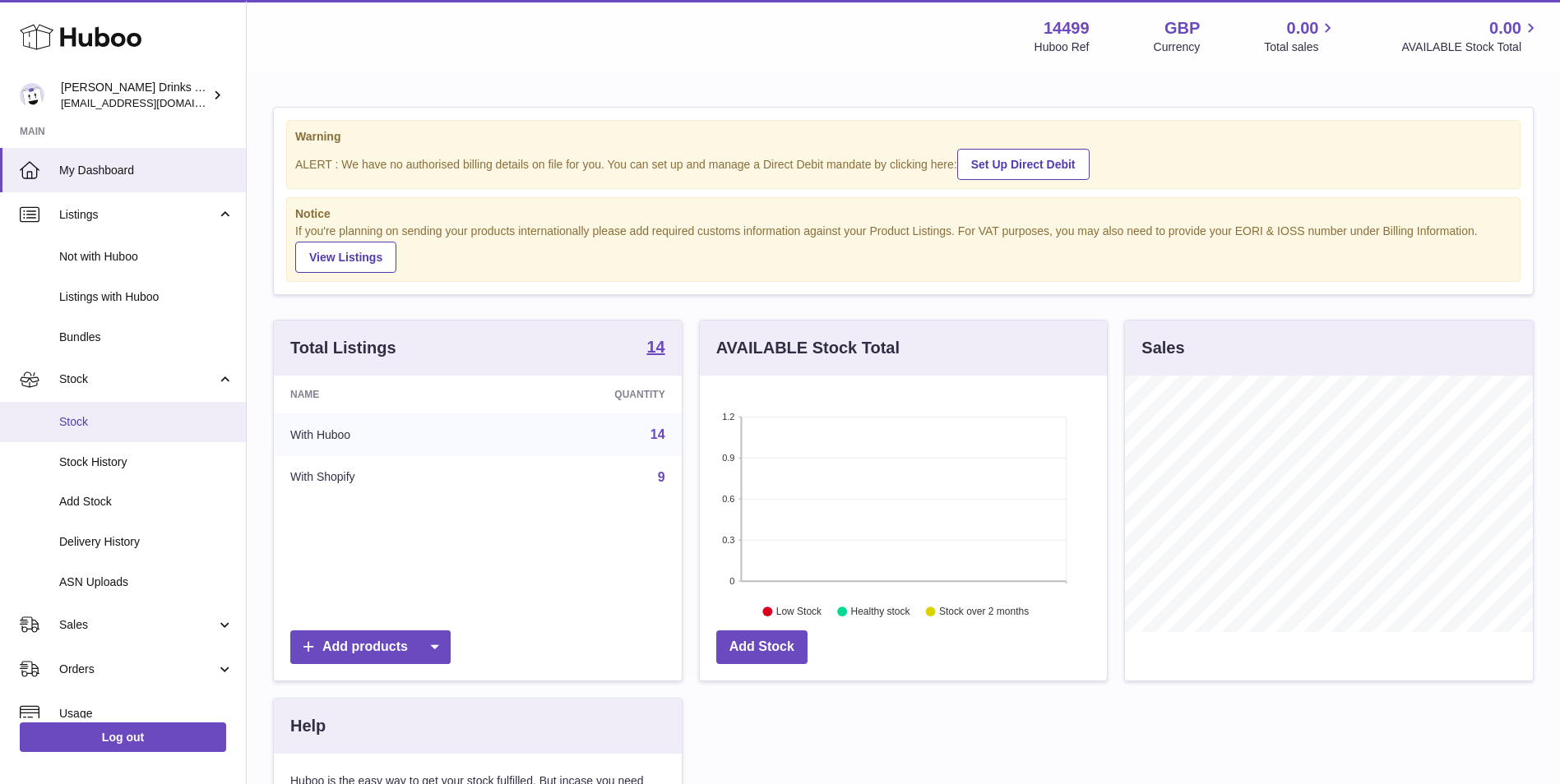
click at [161, 425] on span "Stock" at bounding box center [146, 422] width 175 height 16
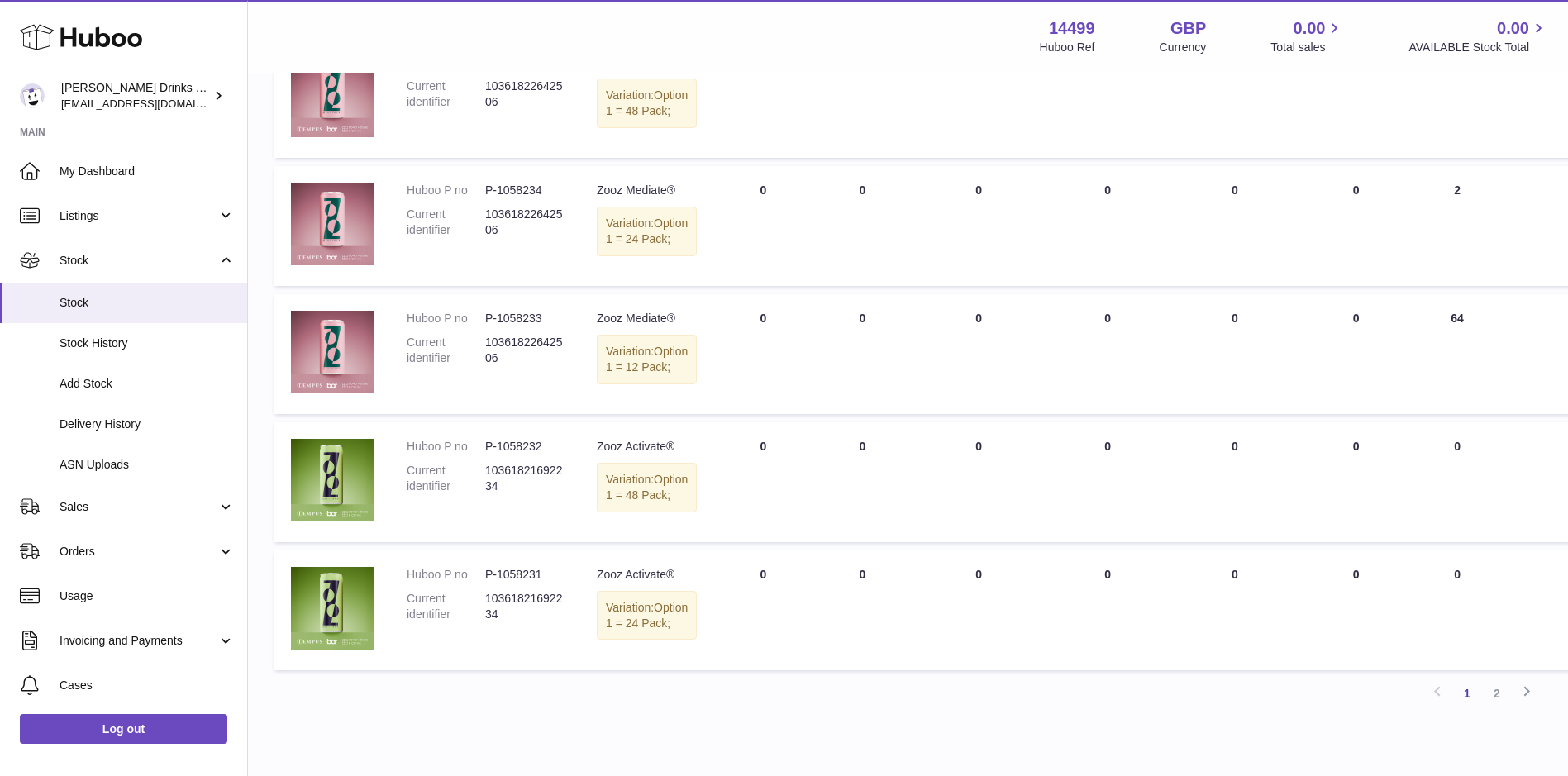
scroll to position [413, 0]
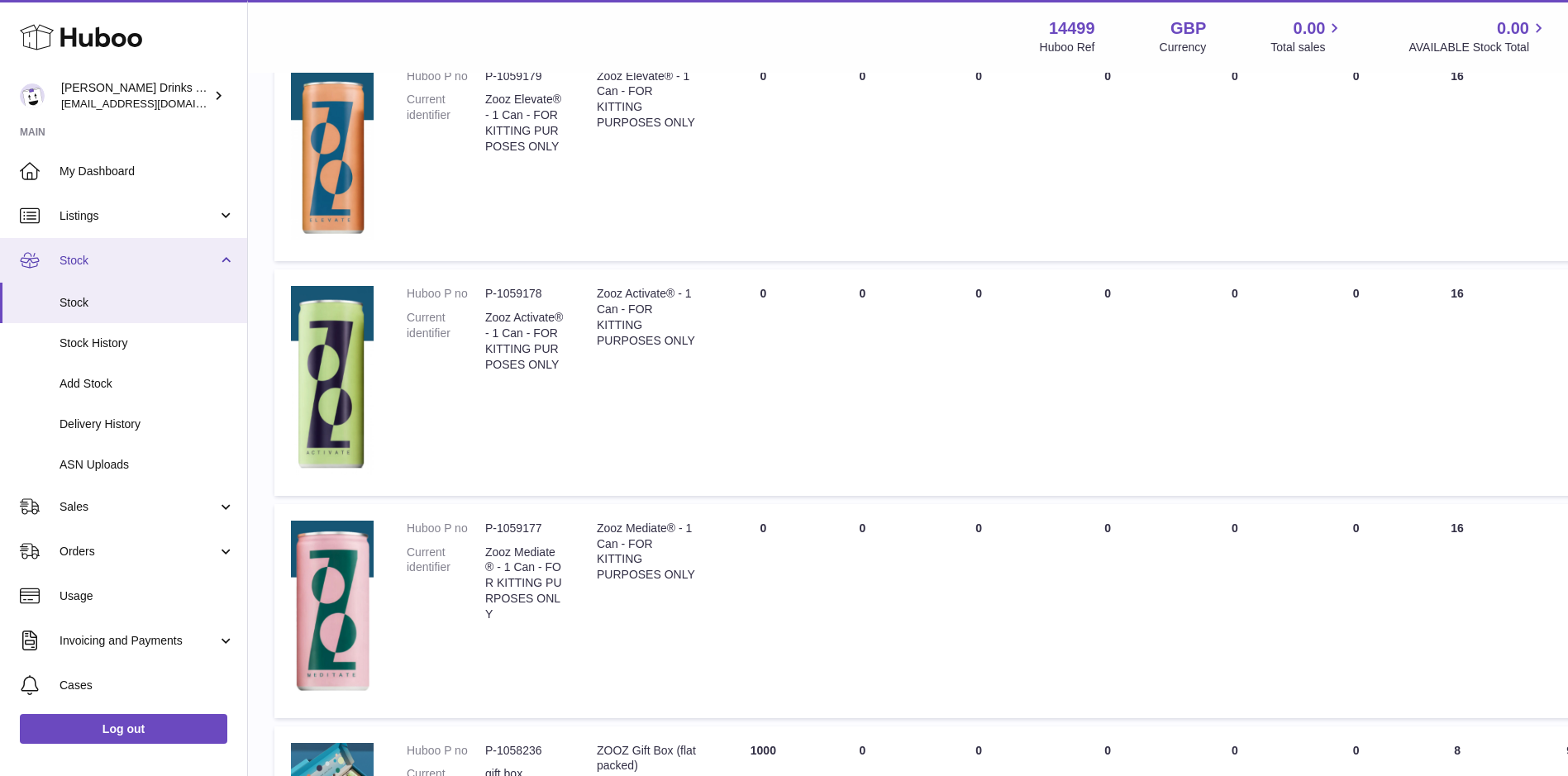
click at [68, 247] on link "Stock" at bounding box center [123, 261] width 247 height 44
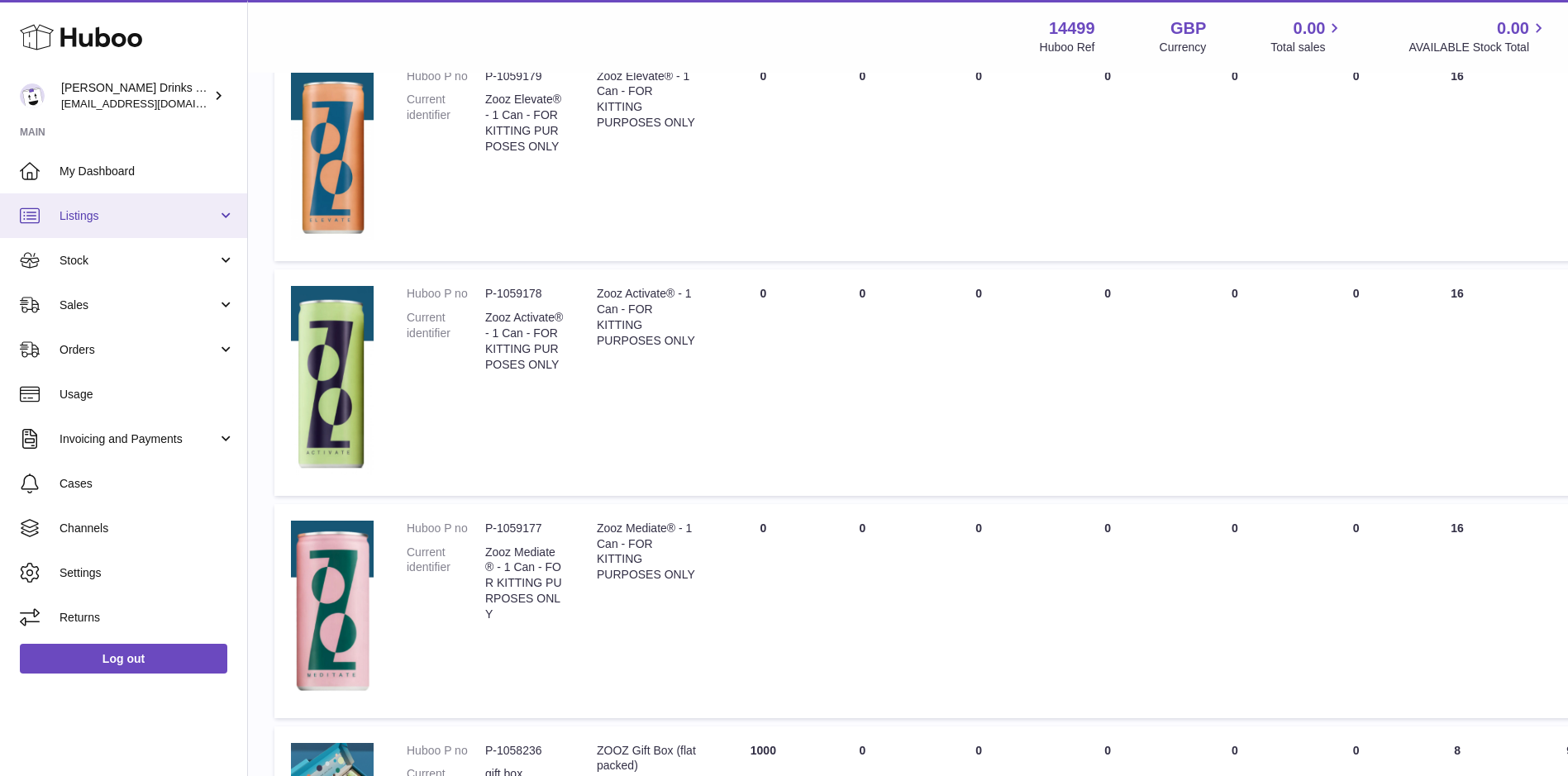
click at [84, 217] on span "Listings" at bounding box center [138, 215] width 158 height 16
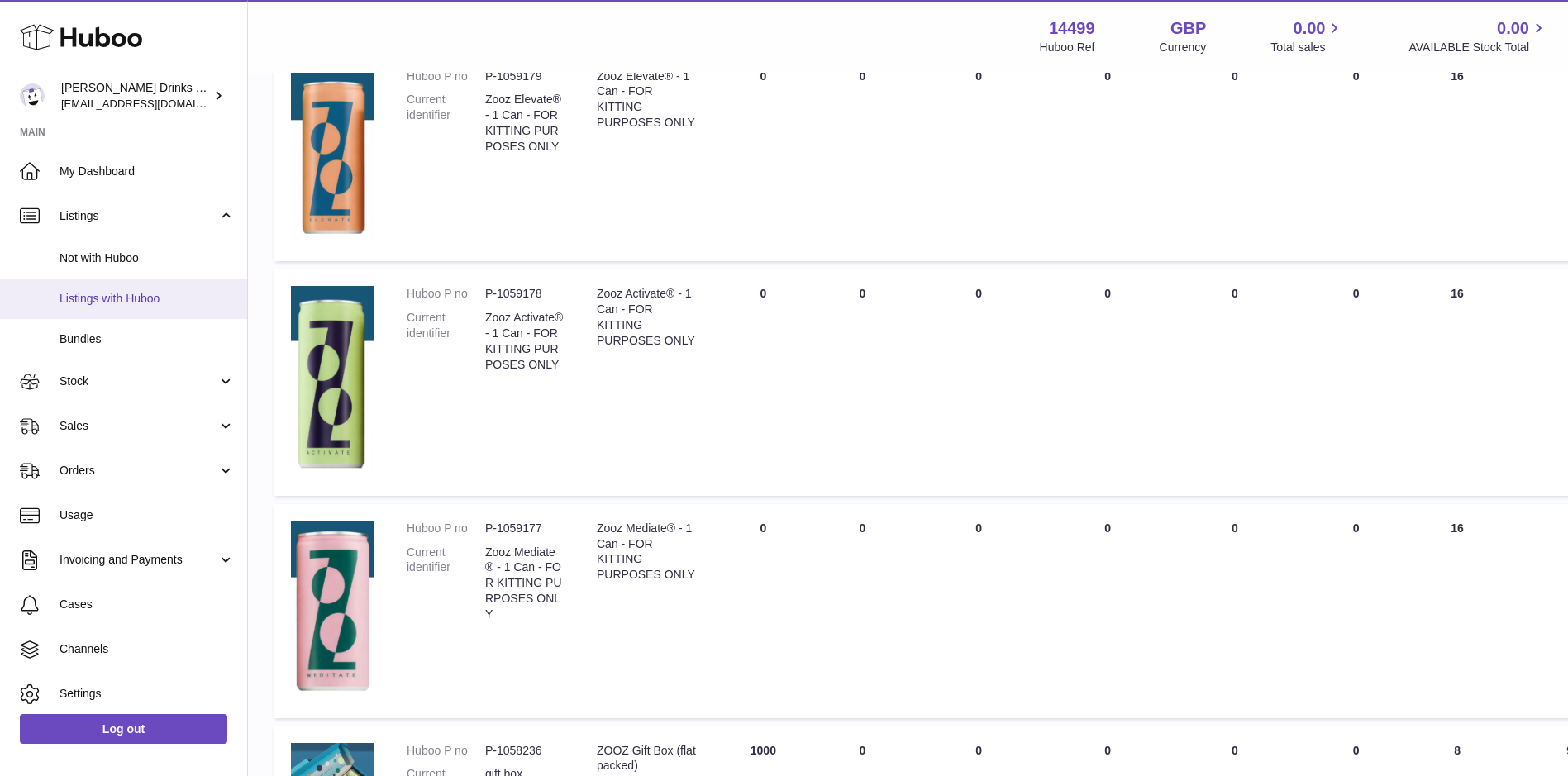
click at [99, 294] on span "Listings with Huboo" at bounding box center [147, 298] width 176 height 16
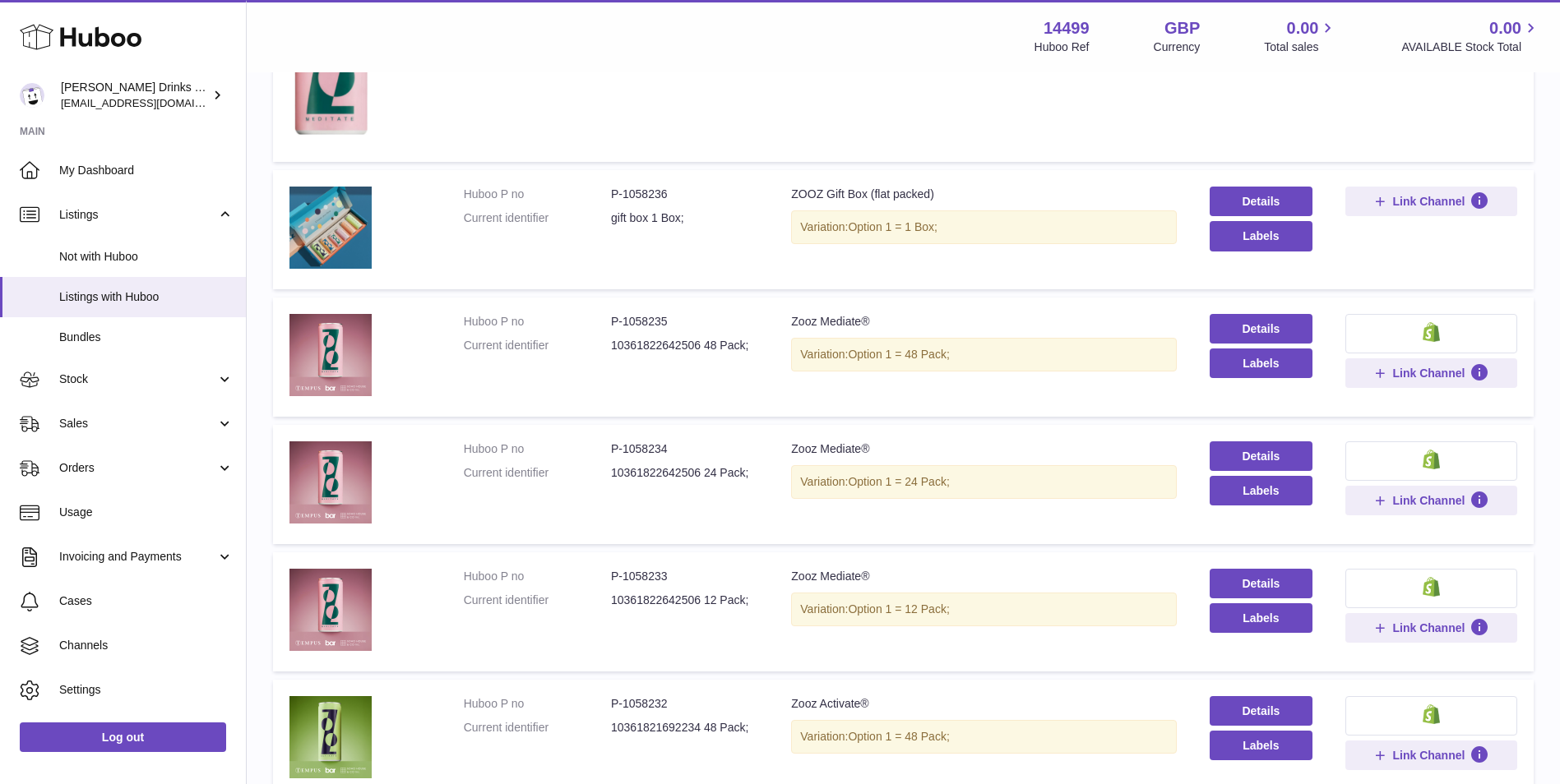
scroll to position [960, 0]
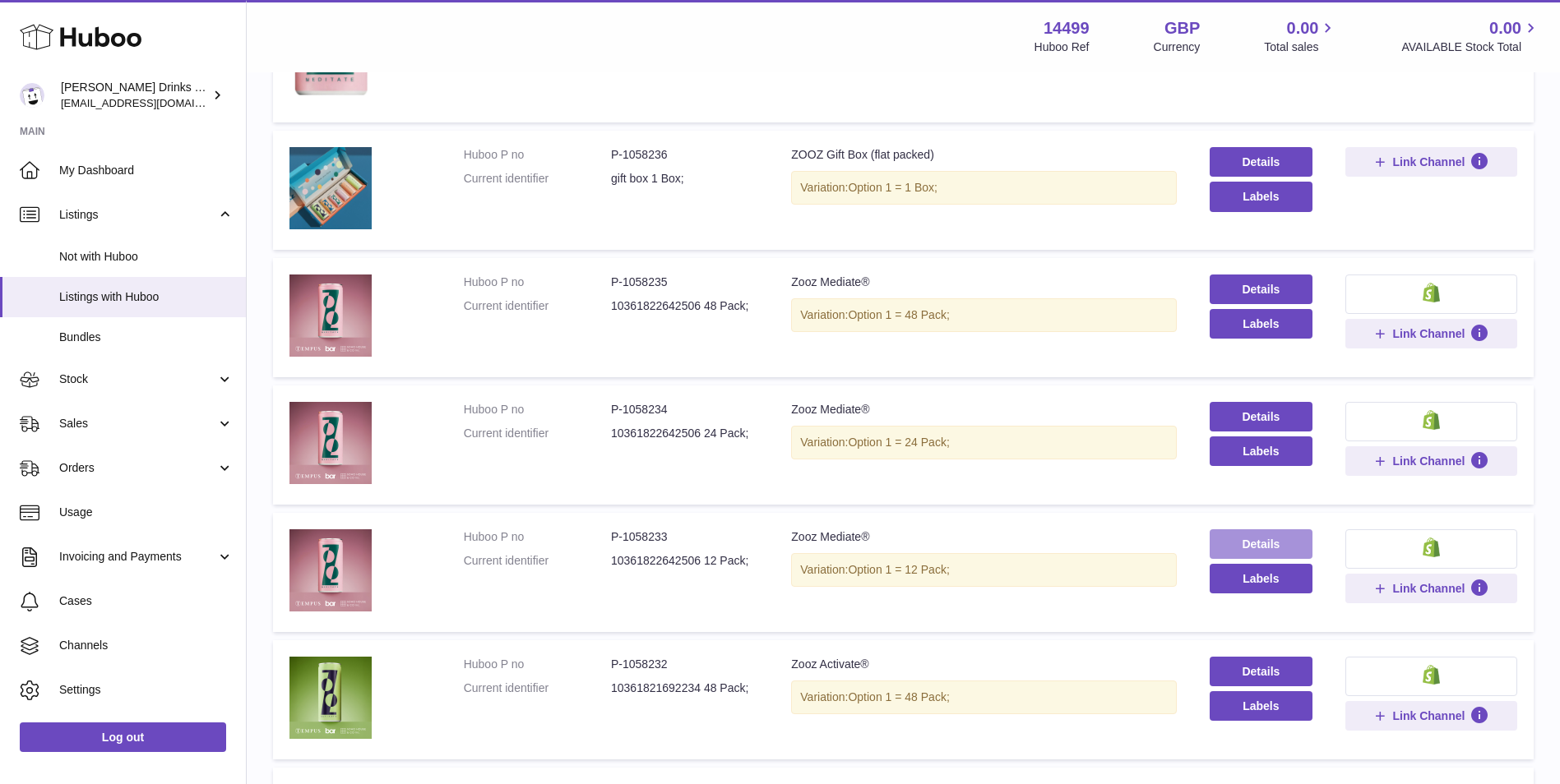
click at [1276, 544] on link "Details" at bounding box center [1261, 544] width 103 height 29
click at [1247, 544] on link "Details" at bounding box center [1261, 544] width 103 height 29
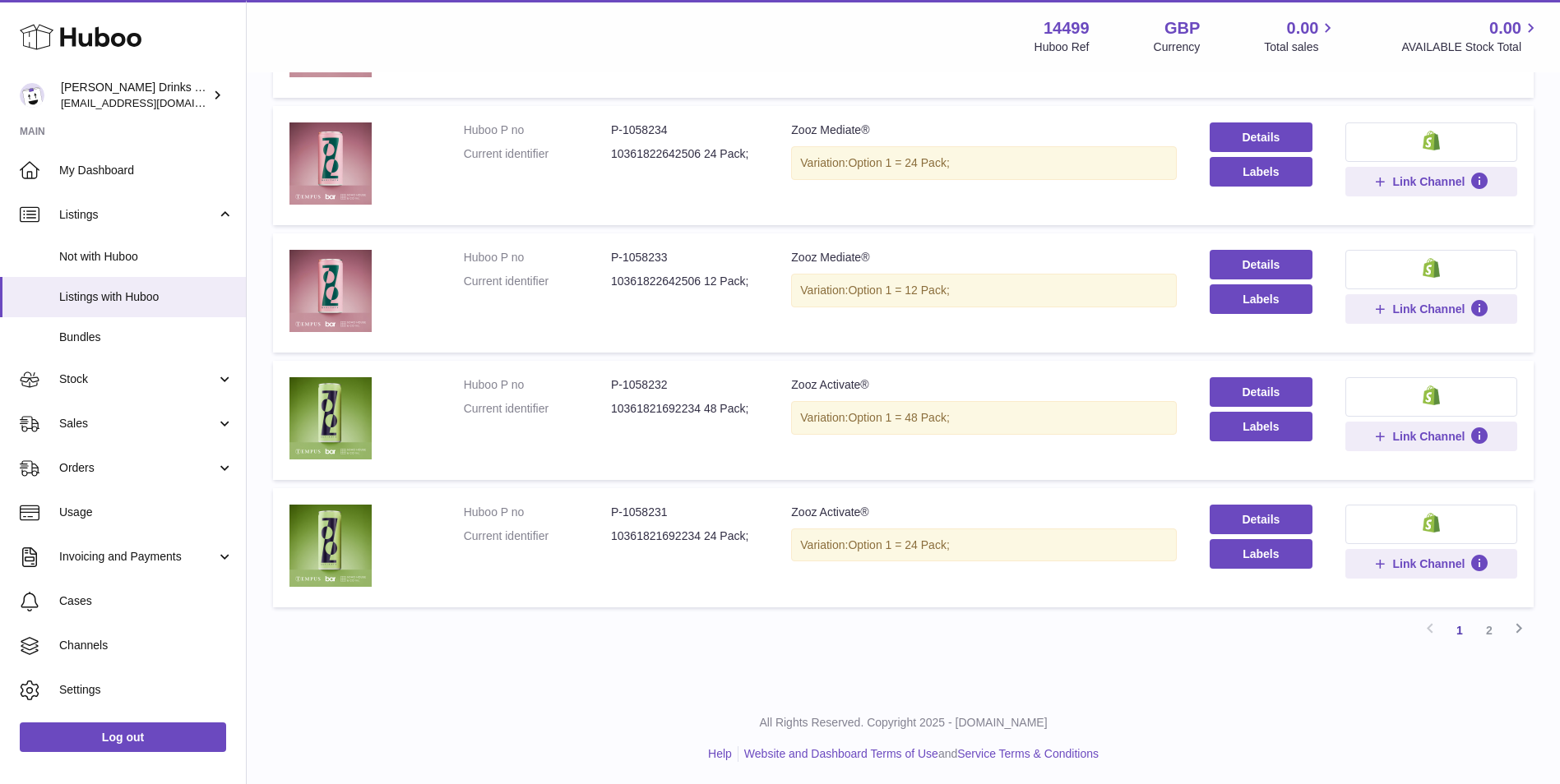
scroll to position [1242, 0]
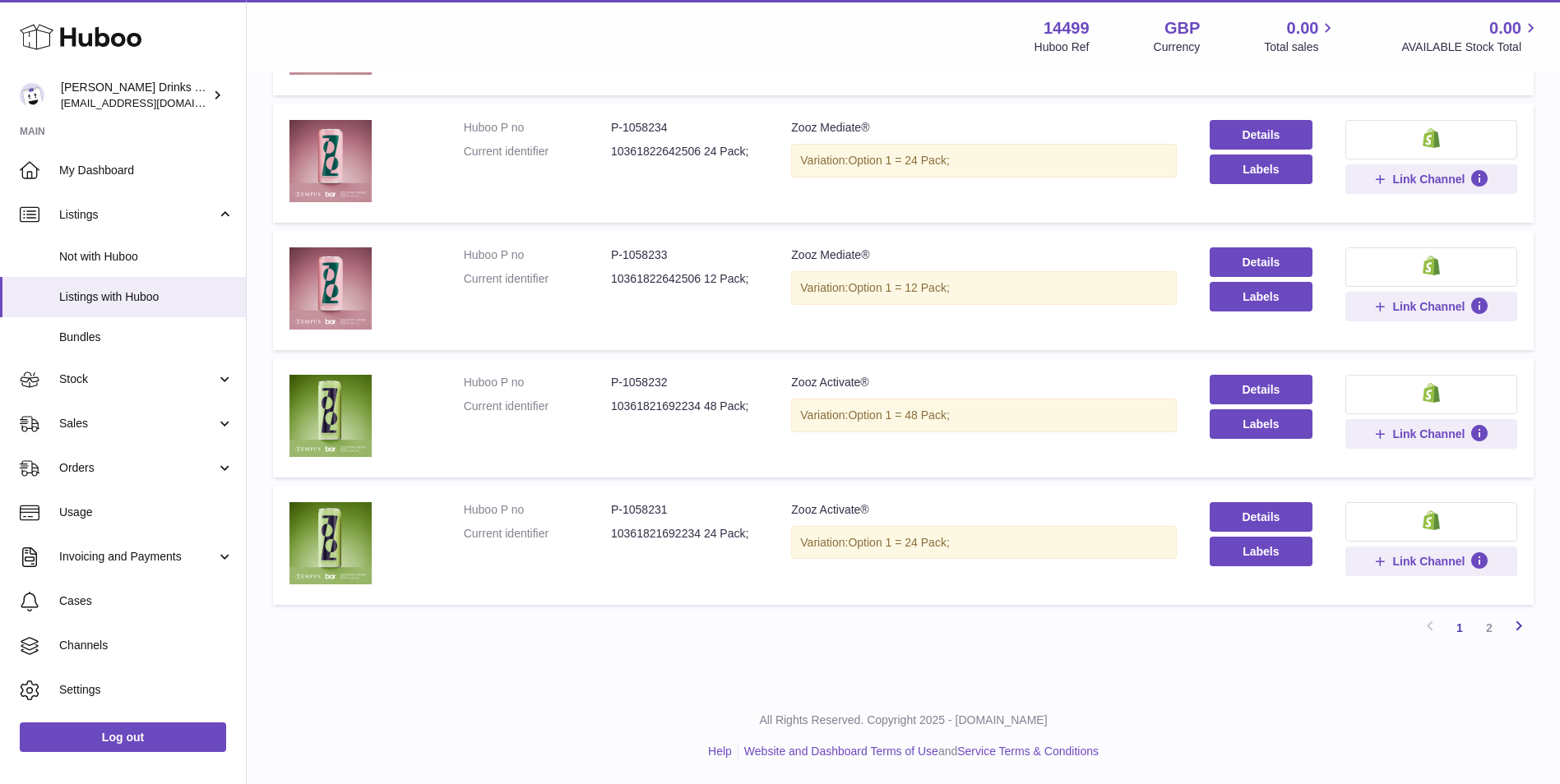
click at [1511, 623] on icon at bounding box center [1518, 626] width 19 height 20
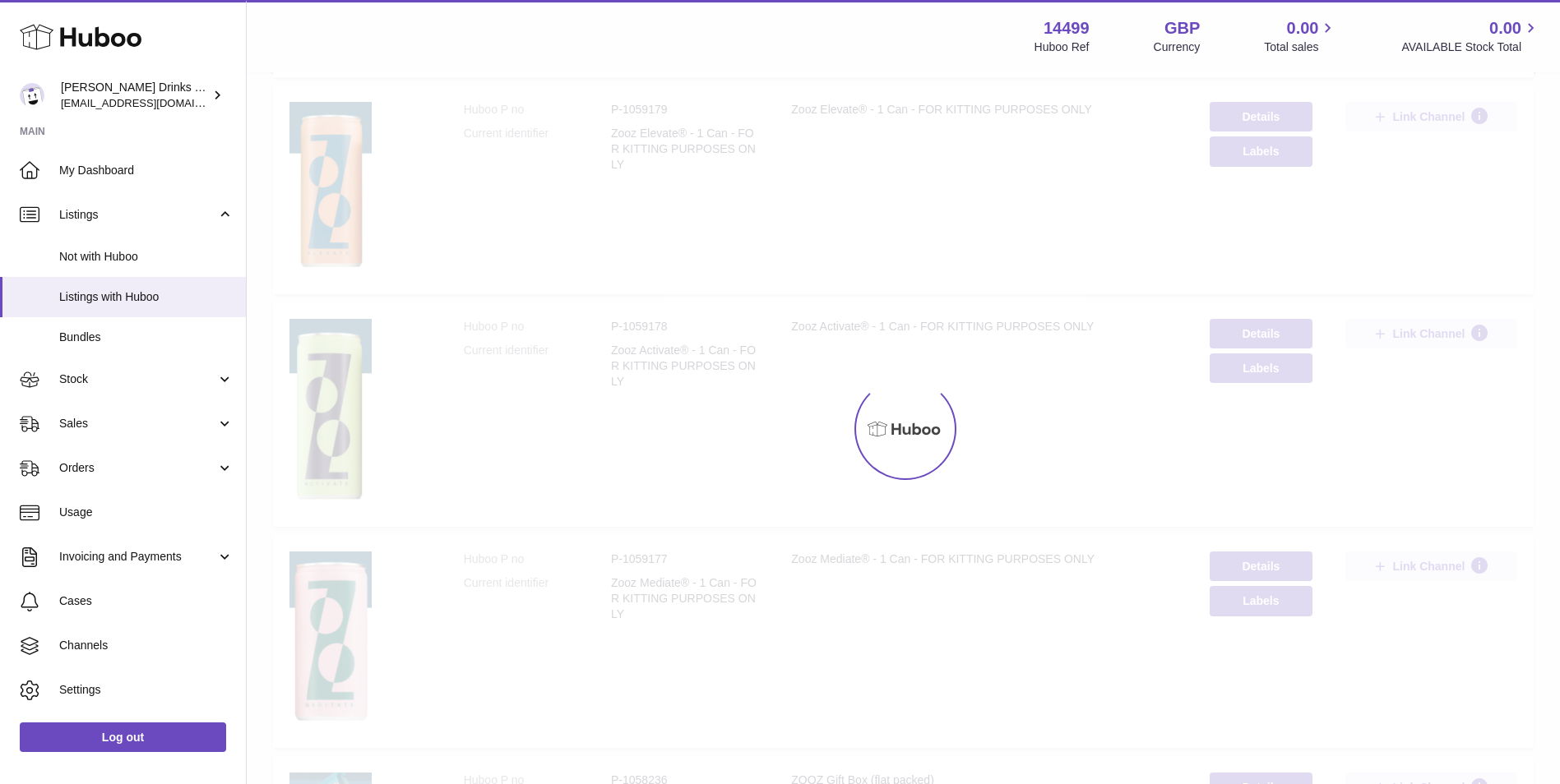
scroll to position [74, 0]
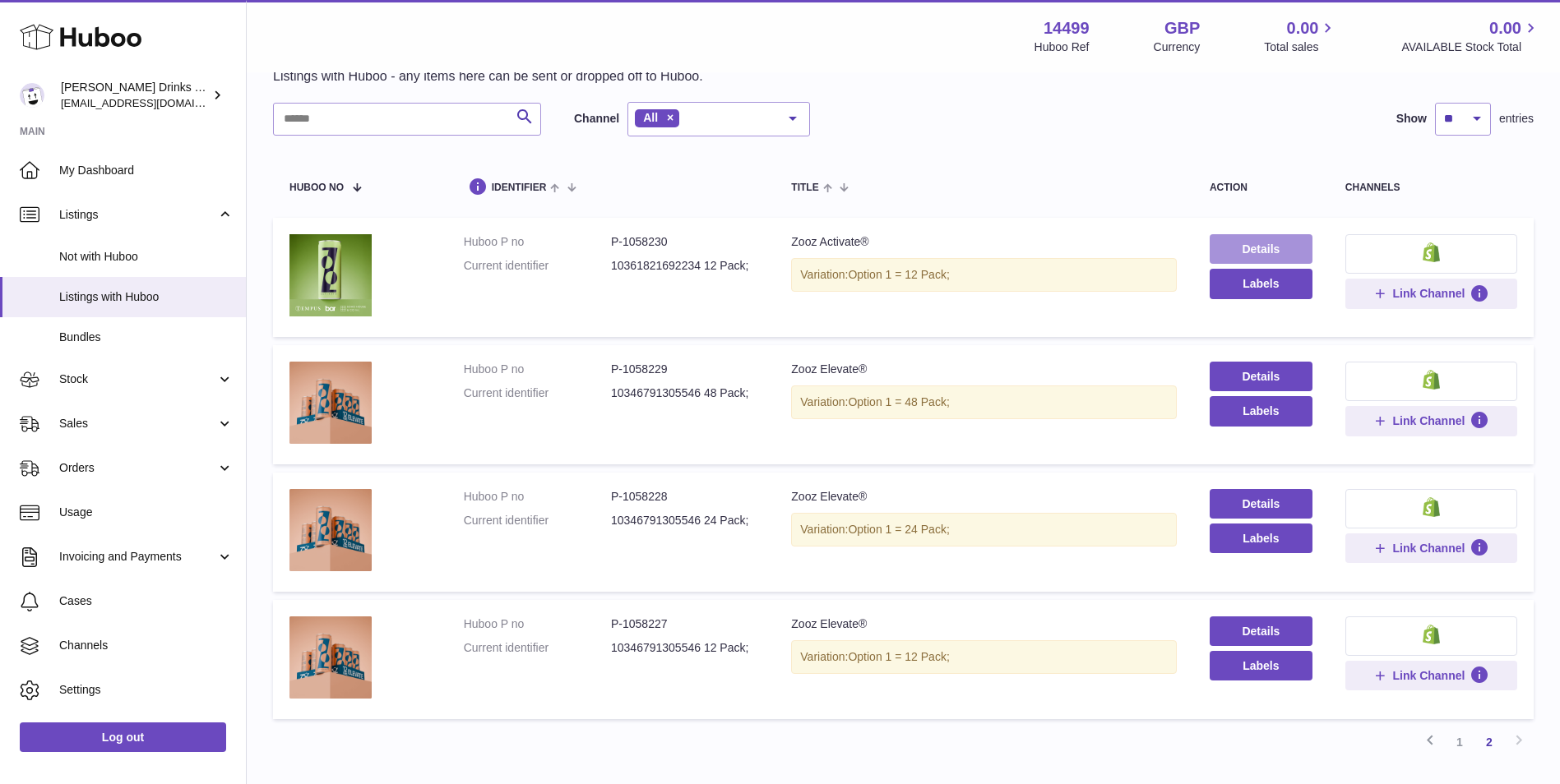
click at [1247, 241] on link "Details" at bounding box center [1261, 249] width 103 height 29
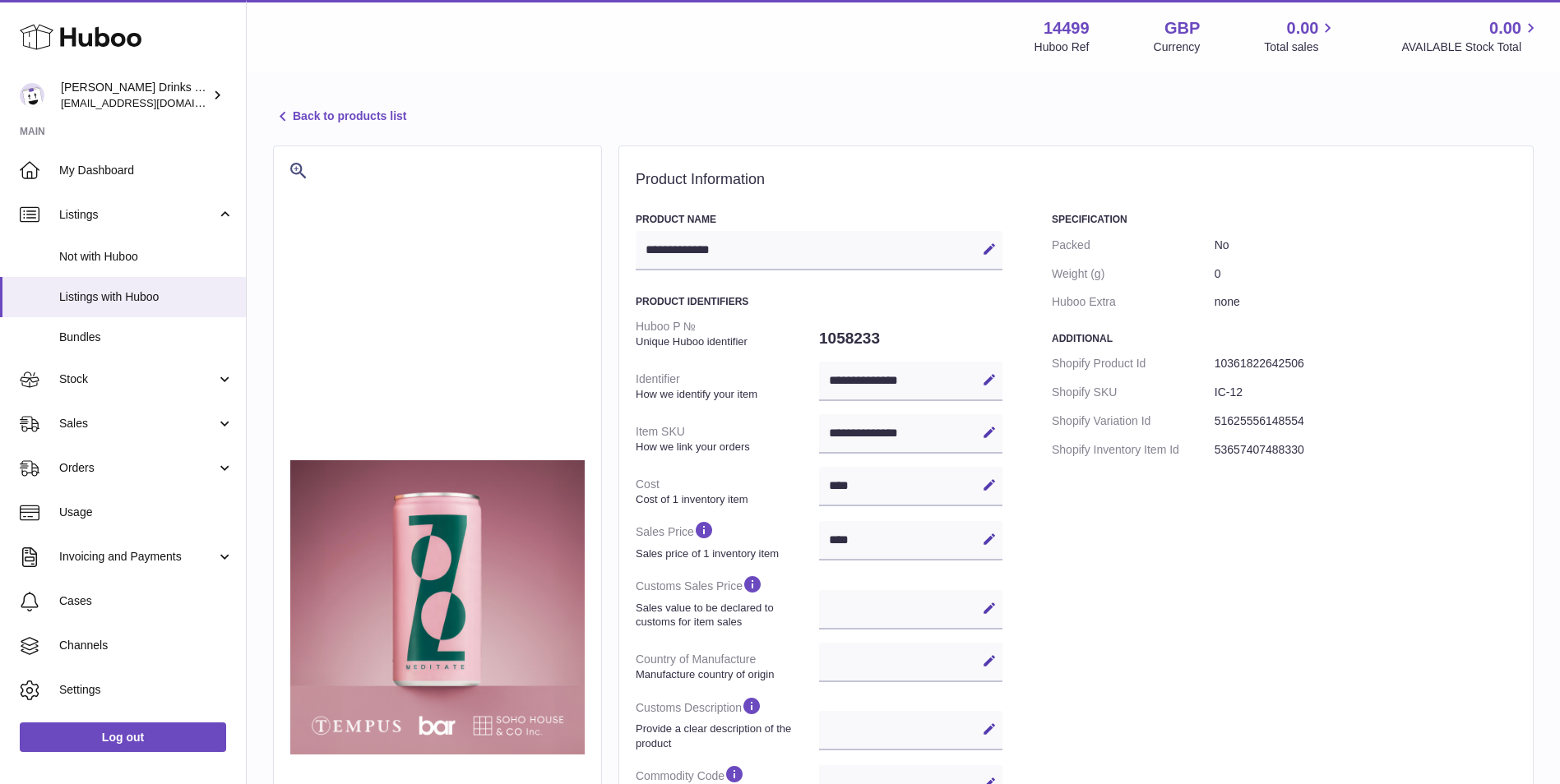
select select
select select "****"
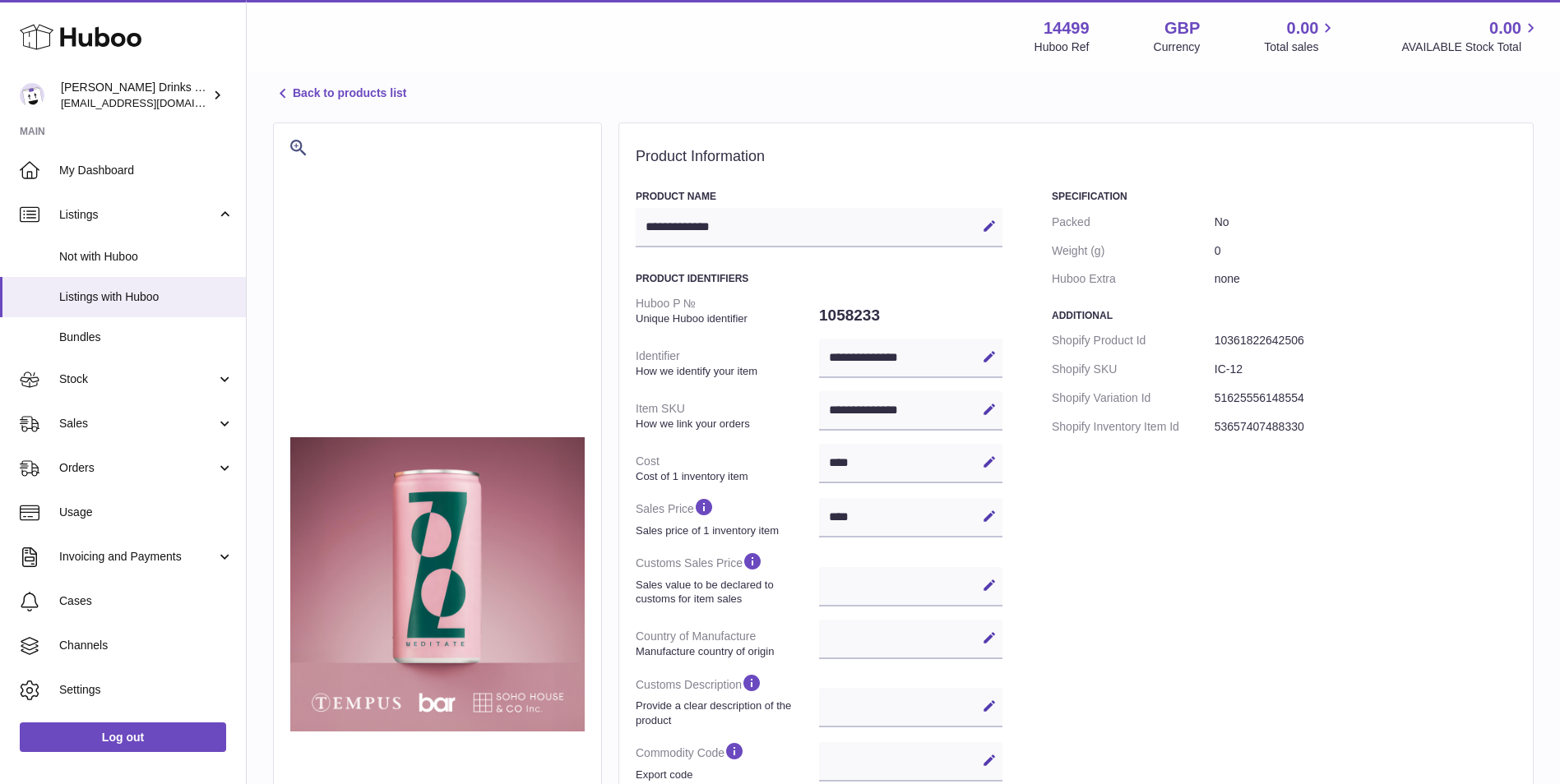
scroll to position [31, 0]
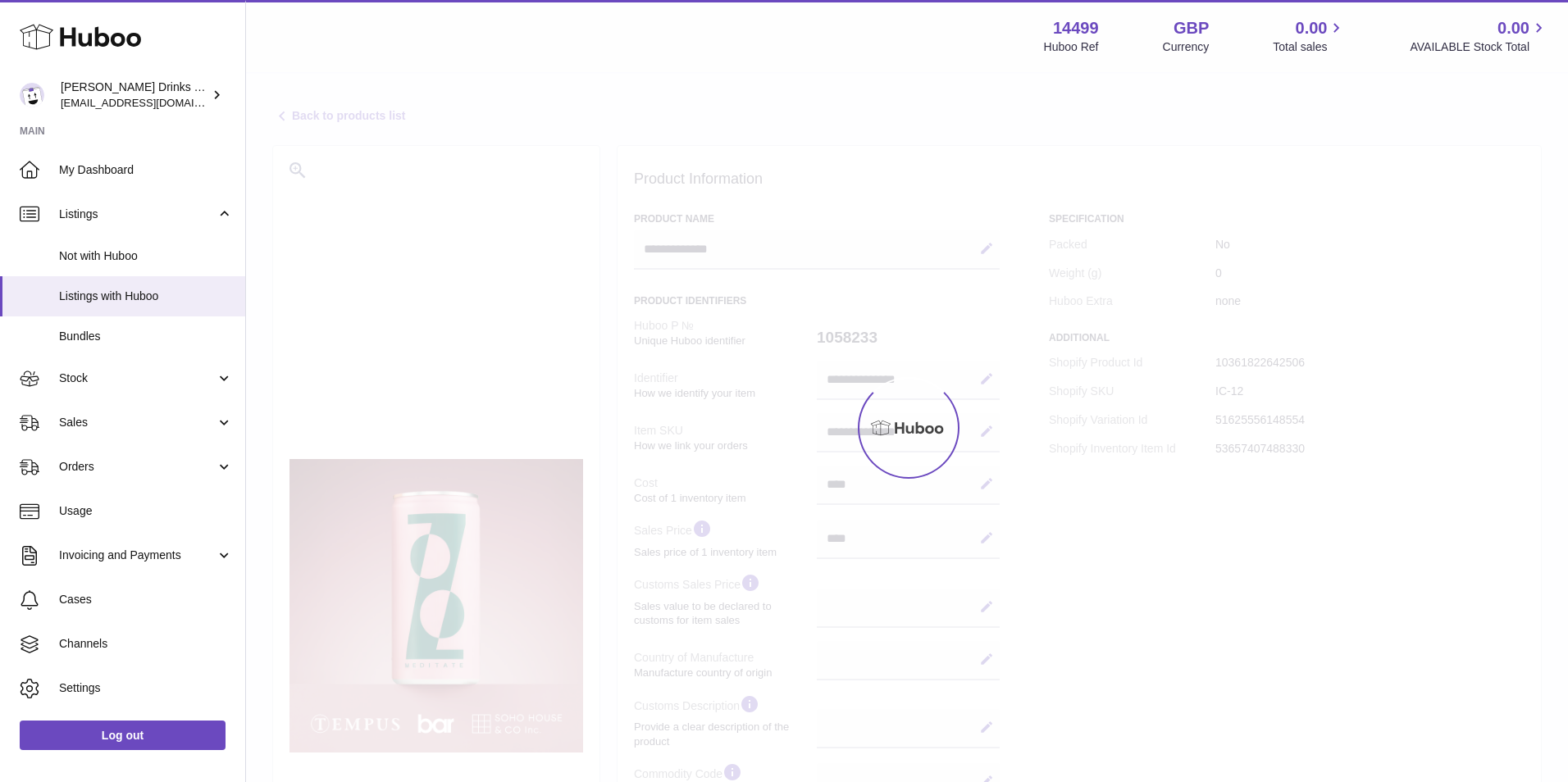
select select
select select "****"
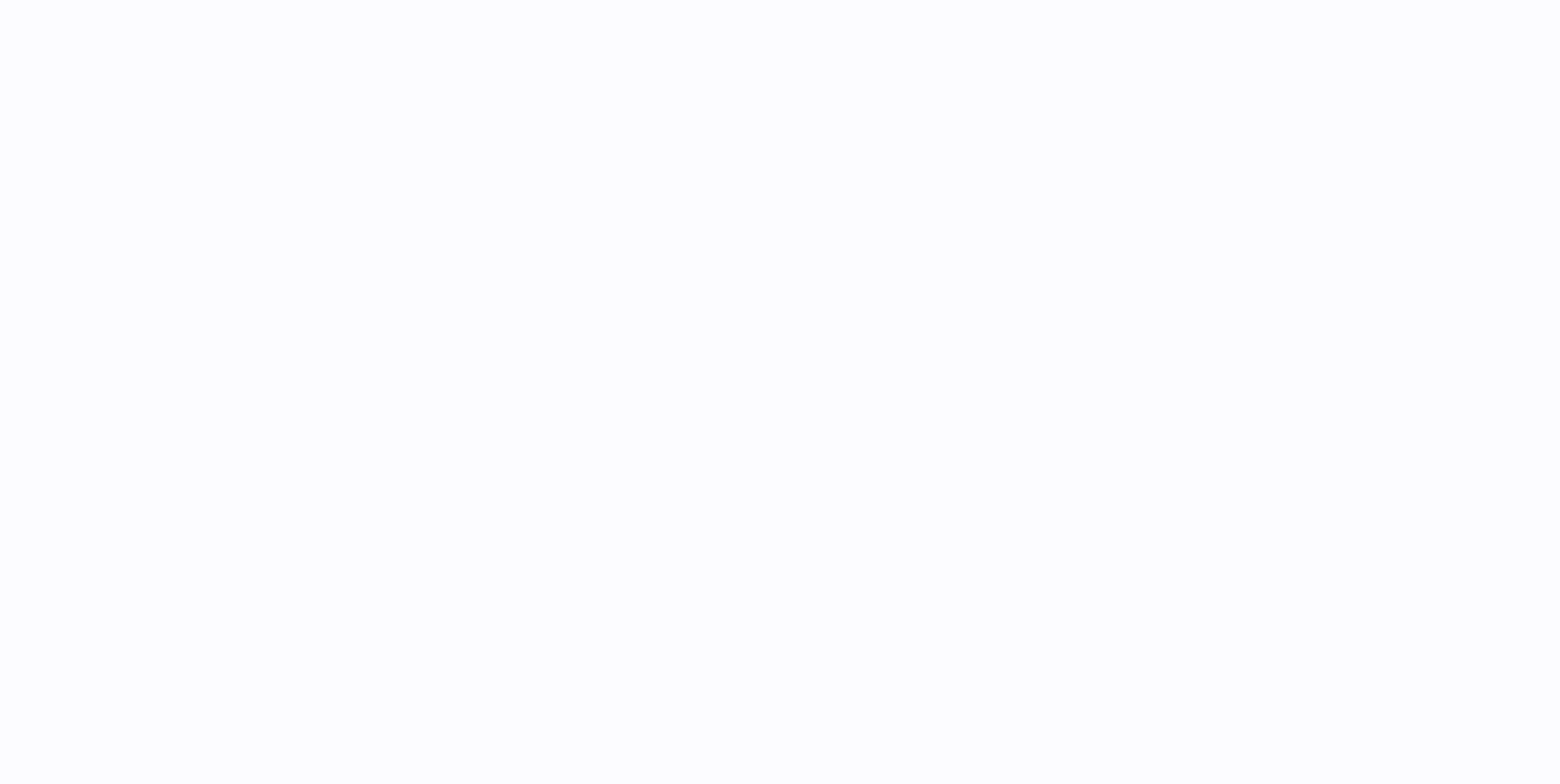
select select
select select "****"
